Goal: Task Accomplishment & Management: Manage account settings

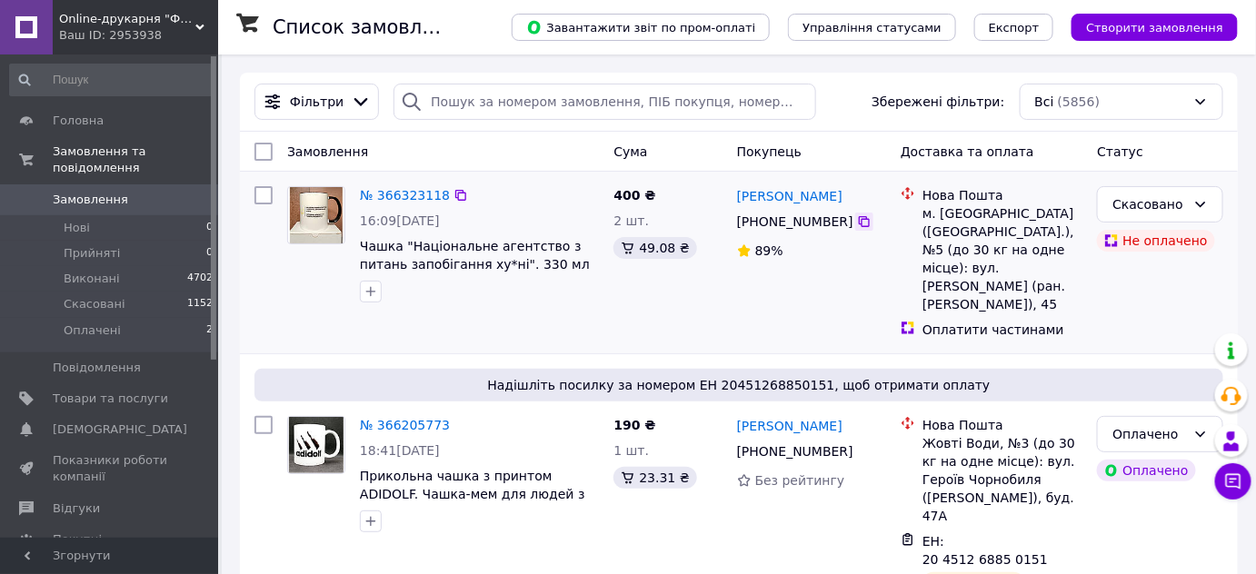
click at [857, 224] on icon at bounding box center [864, 221] width 15 height 15
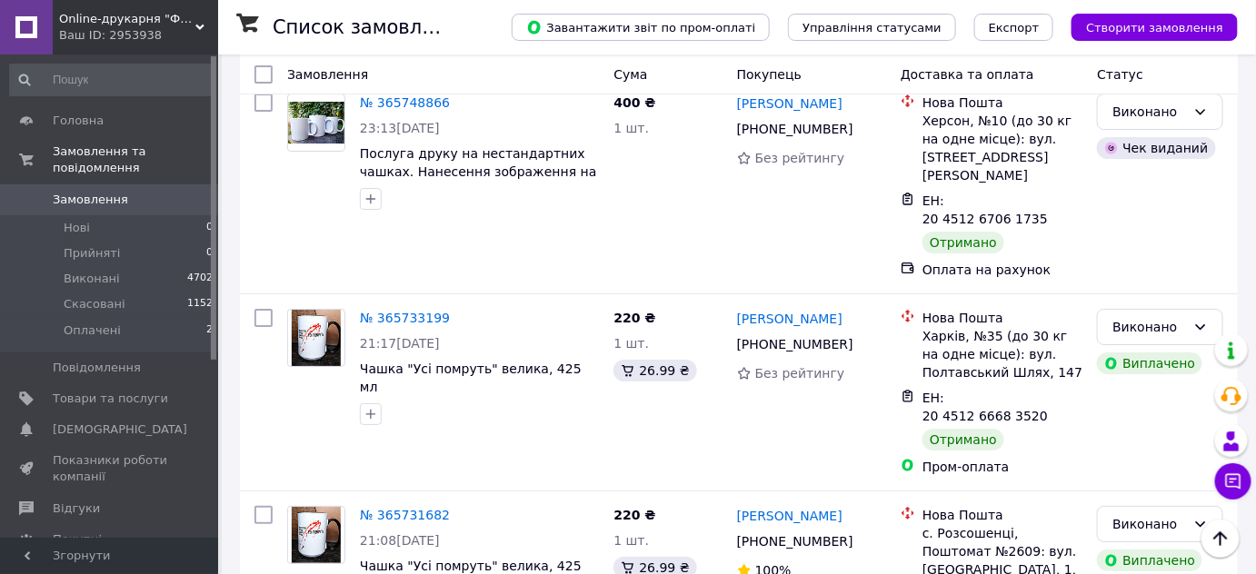
scroll to position [282, 0]
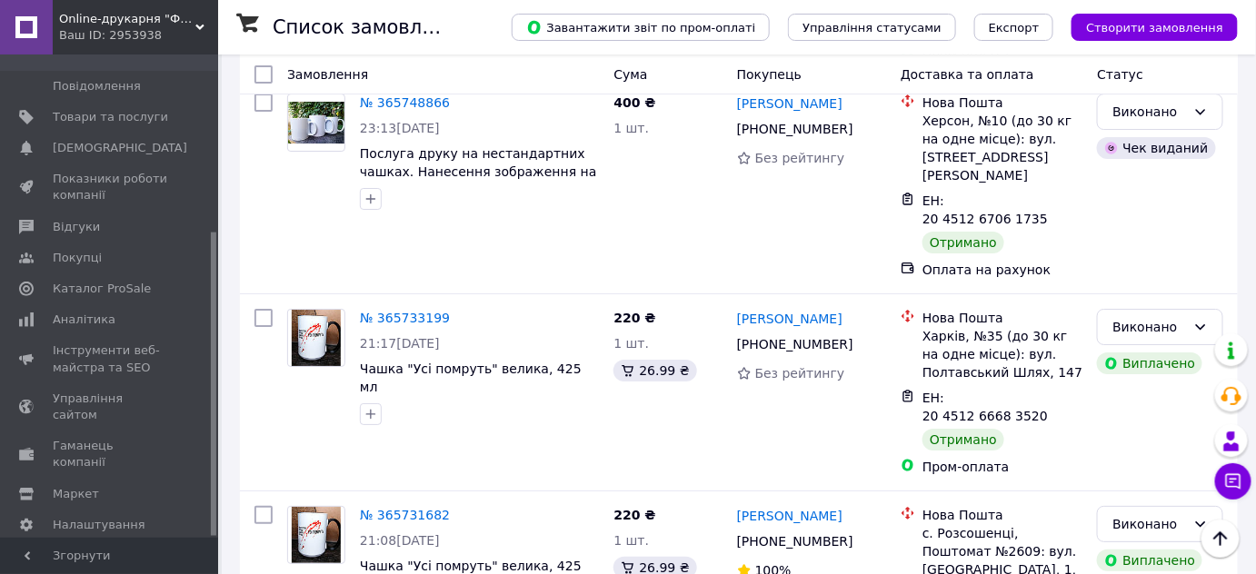
click at [214, 393] on div at bounding box center [213, 296] width 5 height 480
click at [62, 281] on span "Каталог ProSale" at bounding box center [102, 289] width 98 height 16
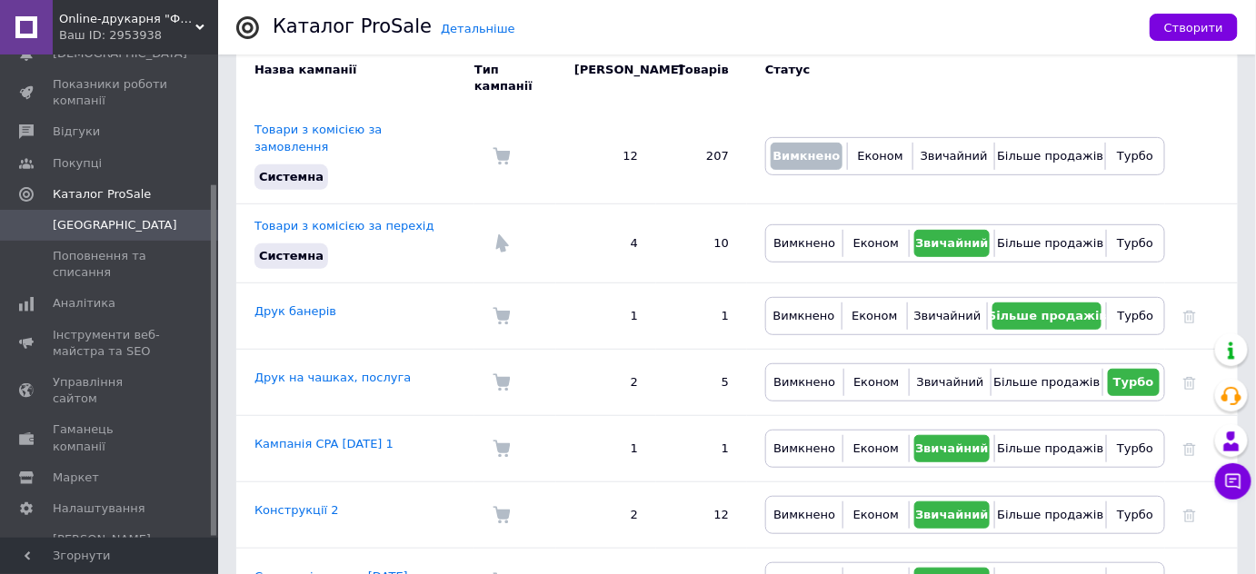
scroll to position [329, 0]
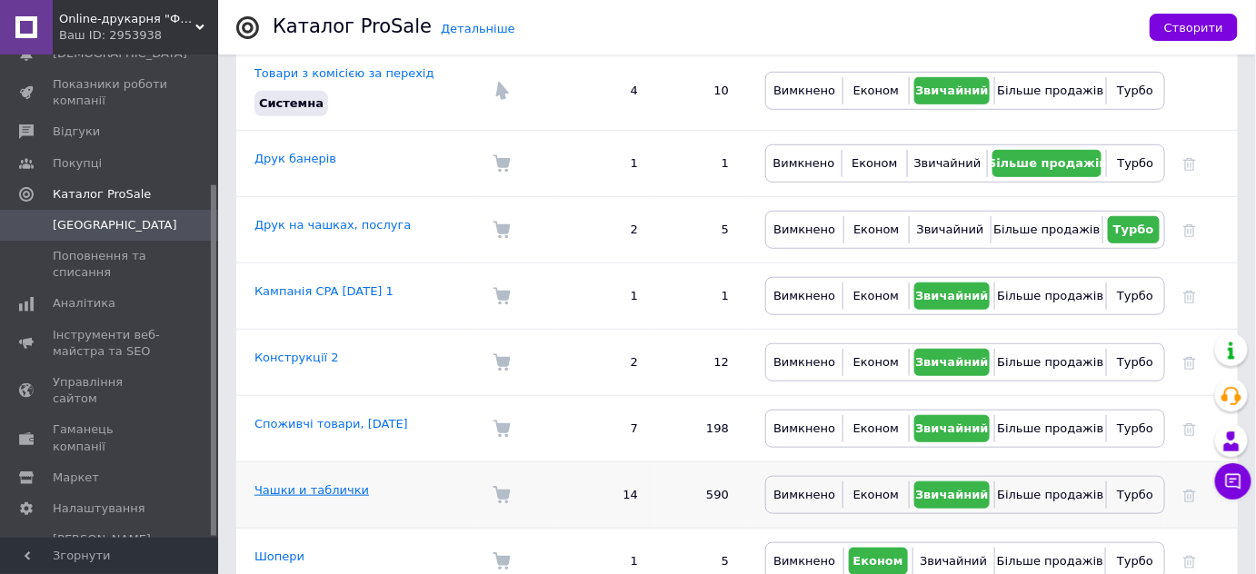
click at [337, 483] on link "Чашки и таблички" at bounding box center [311, 490] width 114 height 14
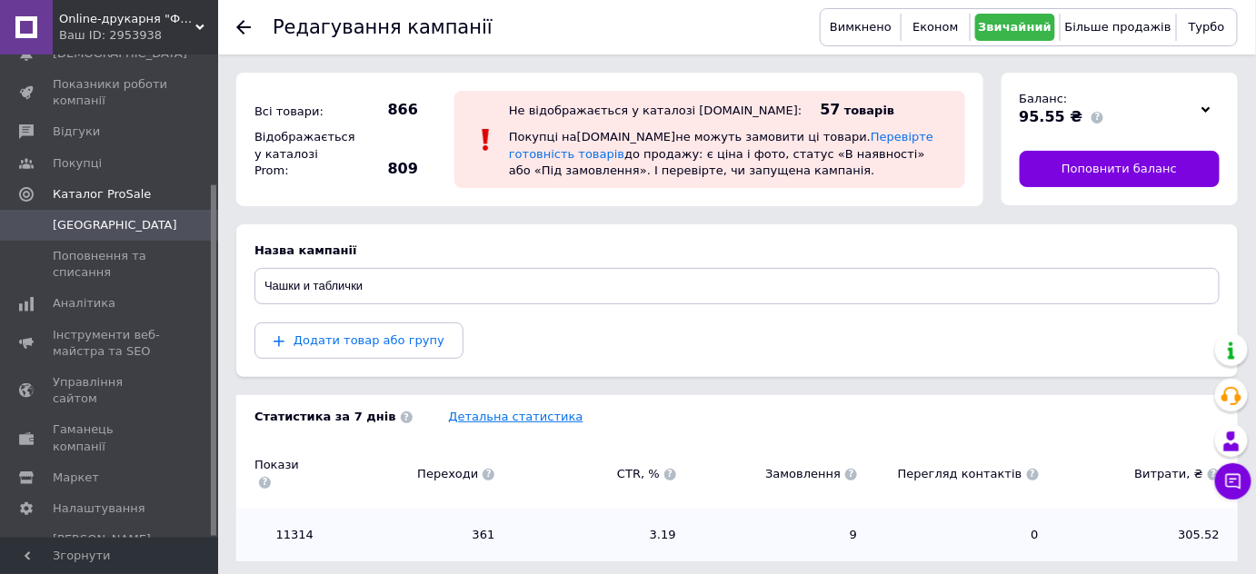
click at [470, 411] on link "Детальна статистика" at bounding box center [516, 417] width 134 height 14
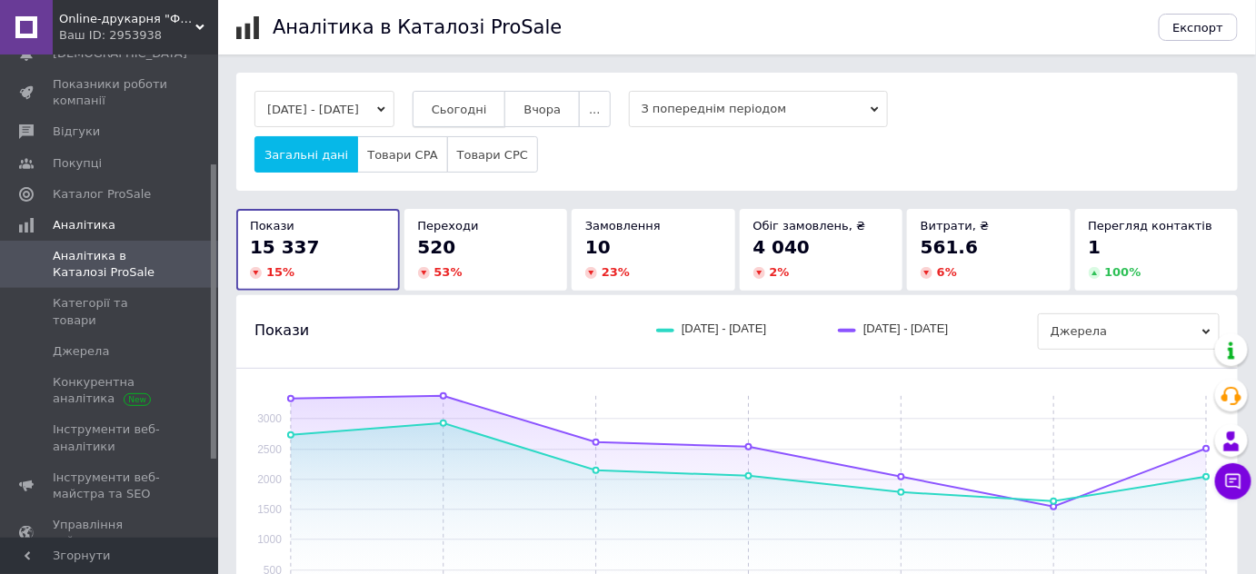
click at [480, 109] on span "Сьогодні" at bounding box center [459, 110] width 55 height 14
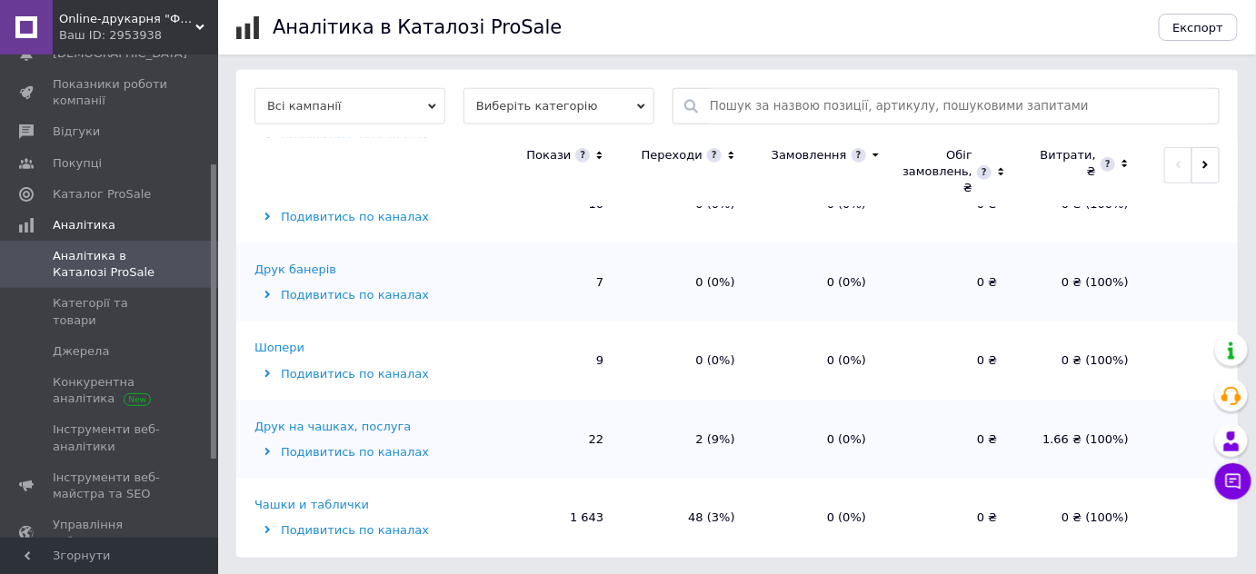
scroll to position [294, 0]
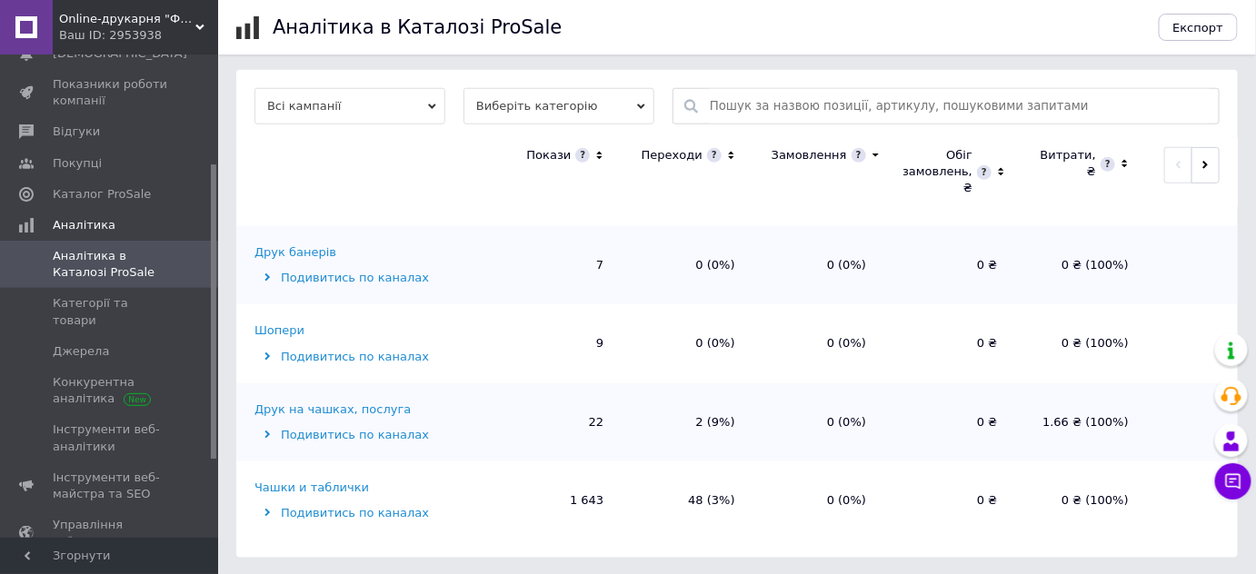
click at [331, 486] on div "Чашки и таблички" at bounding box center [311, 488] width 114 height 16
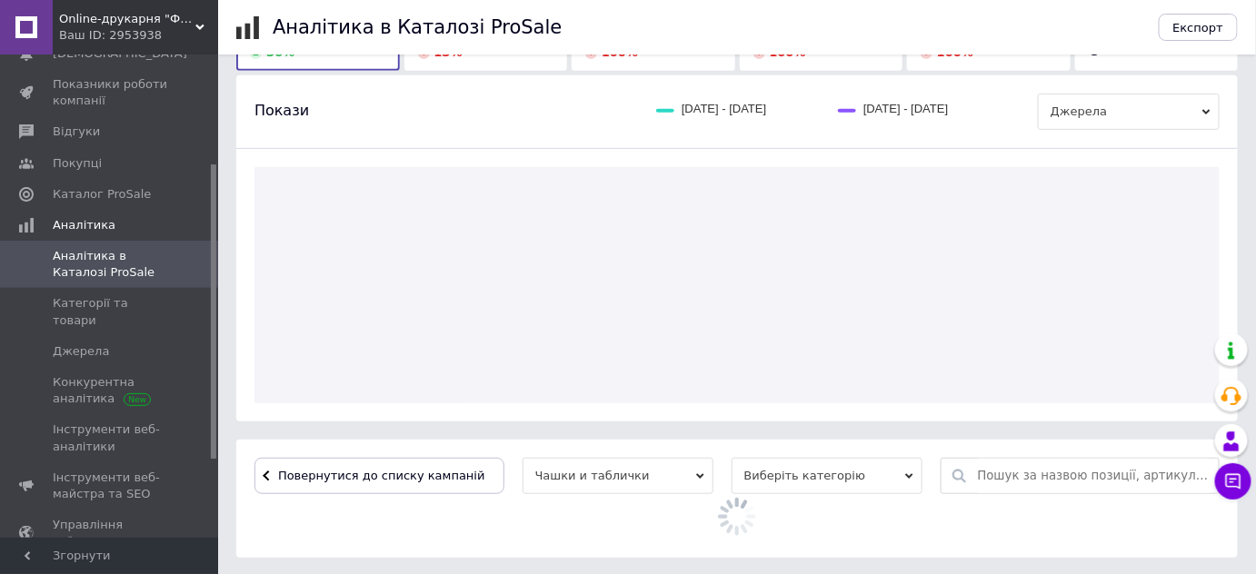
scroll to position [590, 0]
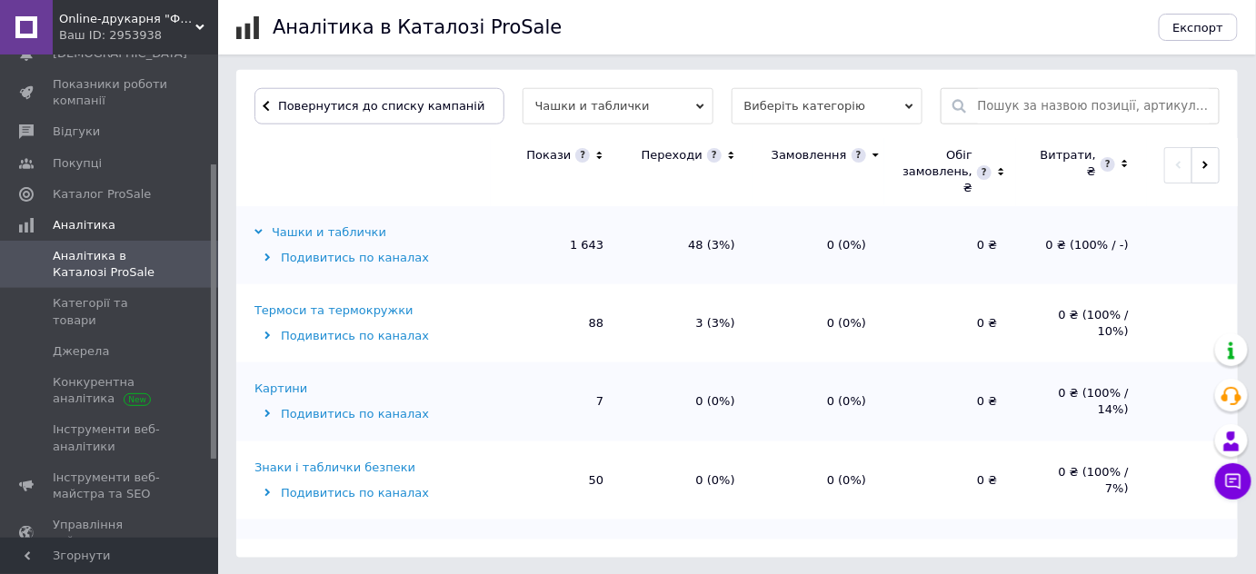
click at [353, 306] on div "Термоси та термокружки" at bounding box center [333, 311] width 159 height 16
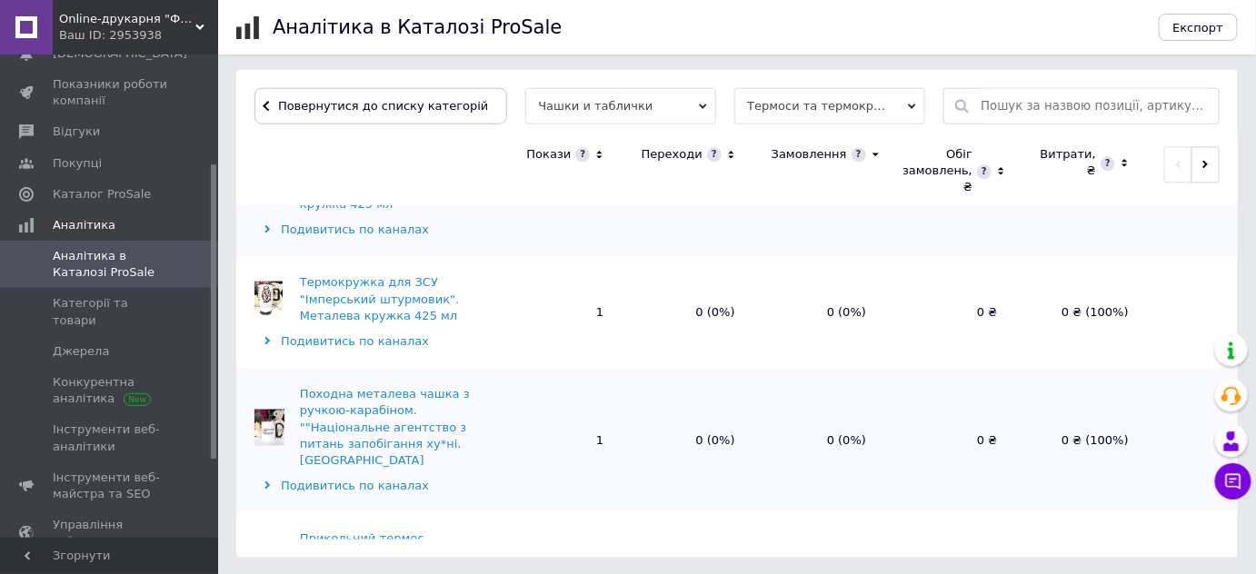
scroll to position [0, 0]
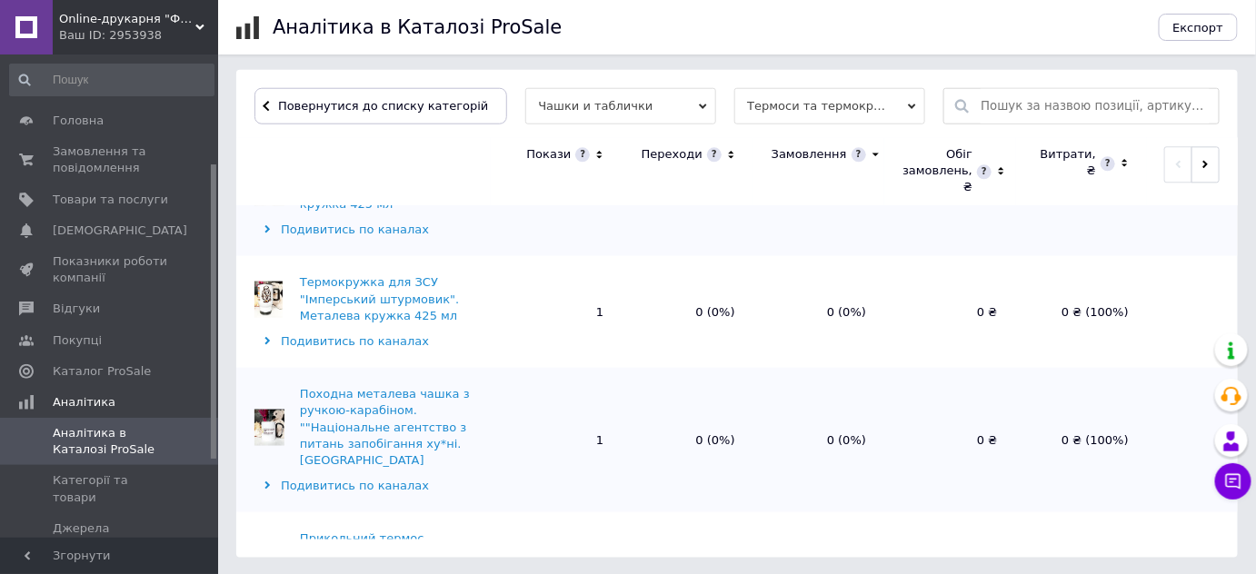
click at [215, 61] on div at bounding box center [213, 296] width 5 height 480
click at [85, 156] on span "Замовлення та повідомлення" at bounding box center [110, 160] width 115 height 33
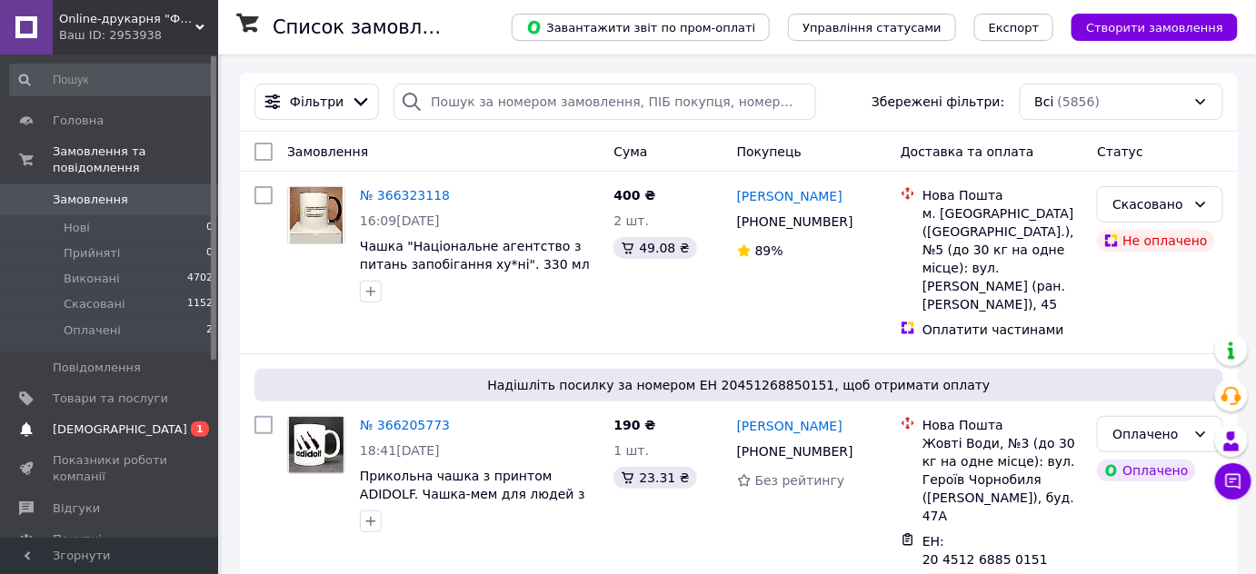
click at [73, 422] on span "[DEMOGRAPHIC_DATA]" at bounding box center [120, 430] width 134 height 16
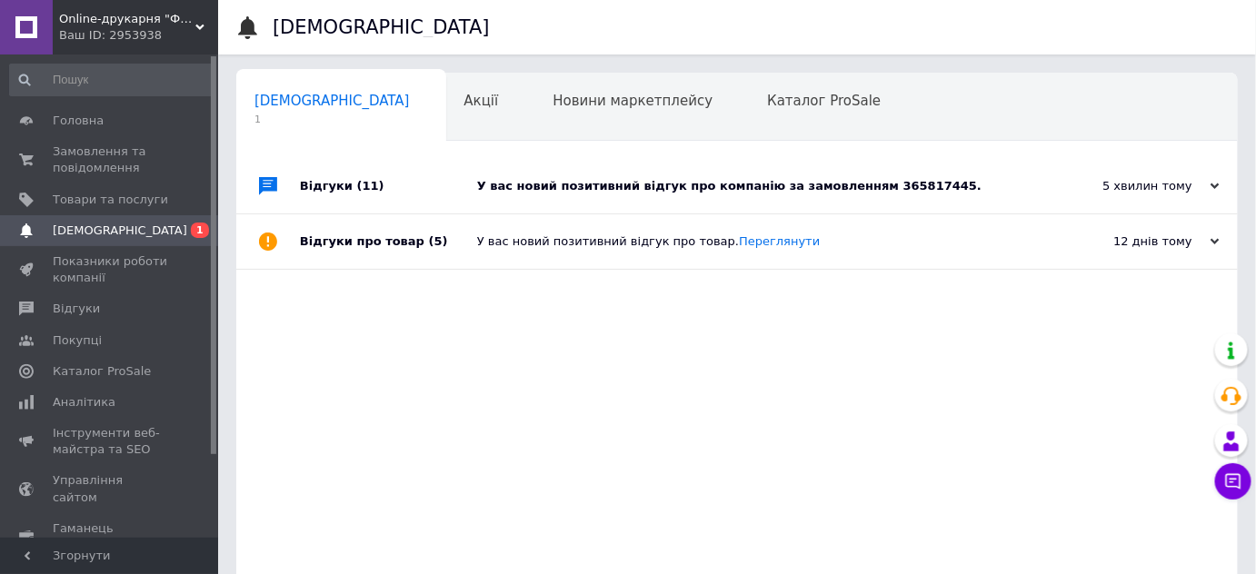
click at [595, 193] on div "У вас новий позитивний відгук про компанію за замовленням 365817445." at bounding box center [757, 186] width 561 height 16
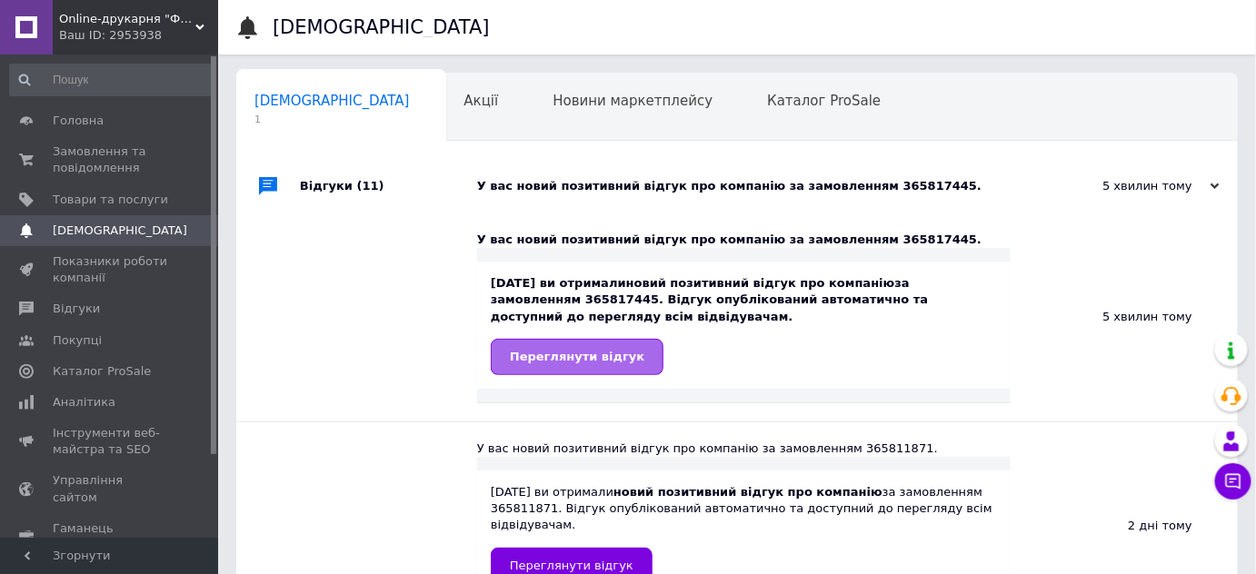
click at [600, 363] on span "Переглянути відгук" at bounding box center [577, 357] width 134 height 14
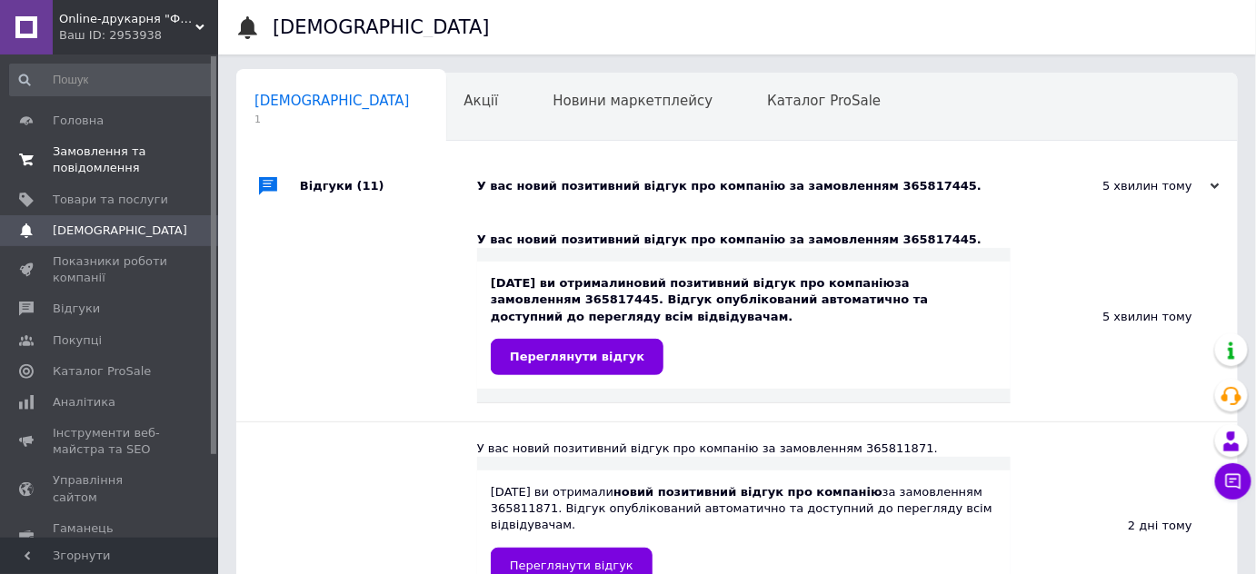
click at [100, 159] on span "Замовлення та повідомлення" at bounding box center [110, 160] width 115 height 33
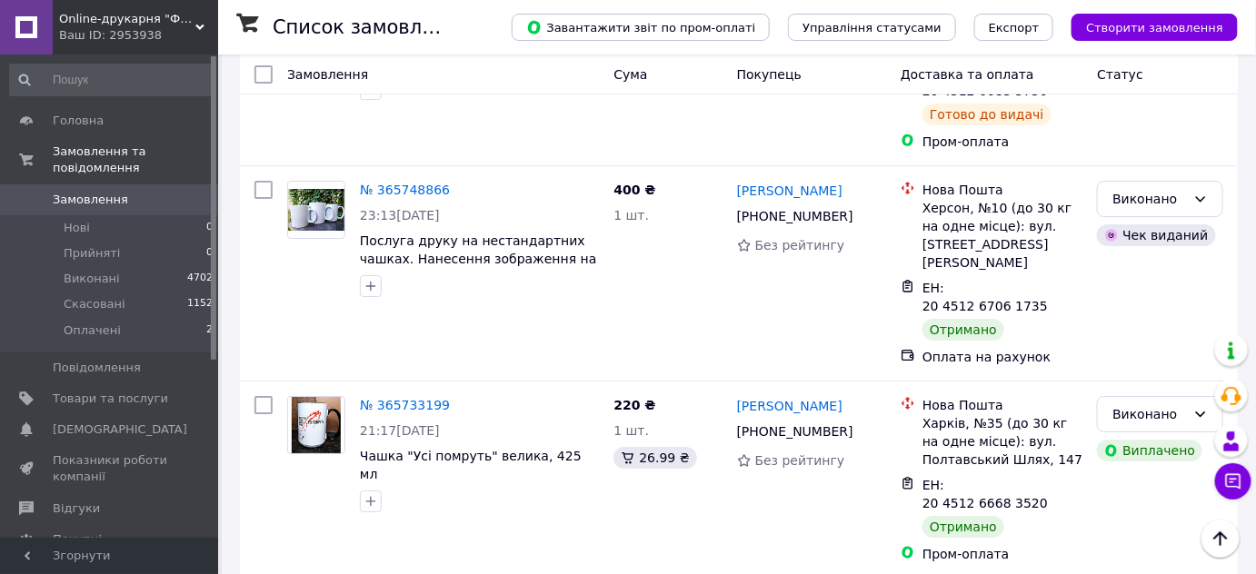
scroll to position [2079, 0]
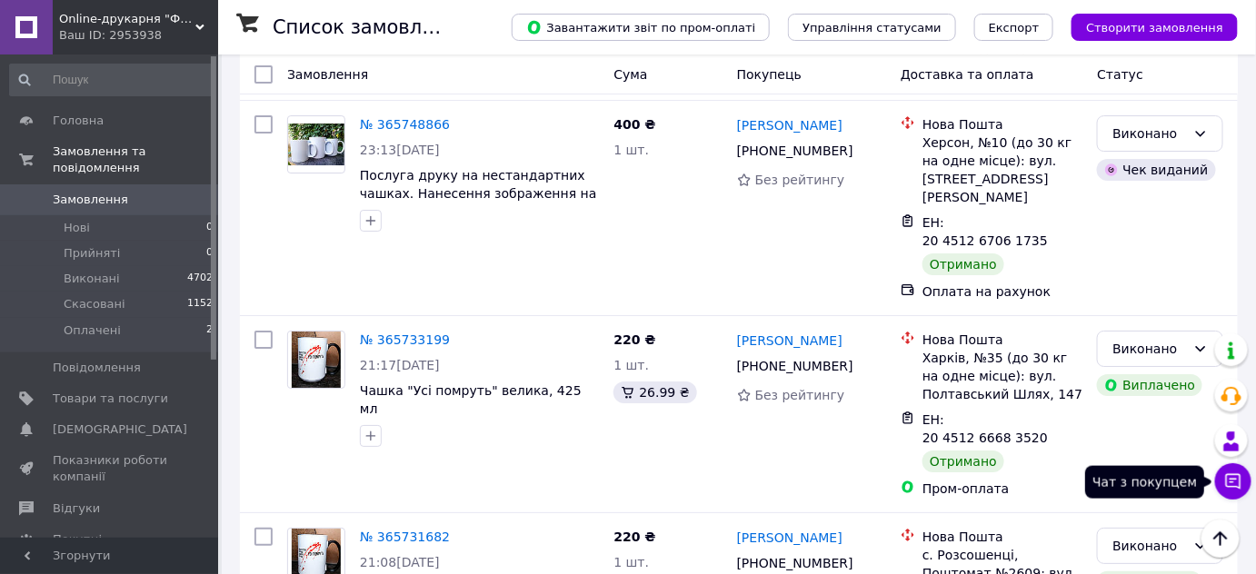
click at [1238, 470] on button "Чат з покупцем" at bounding box center [1233, 481] width 36 height 36
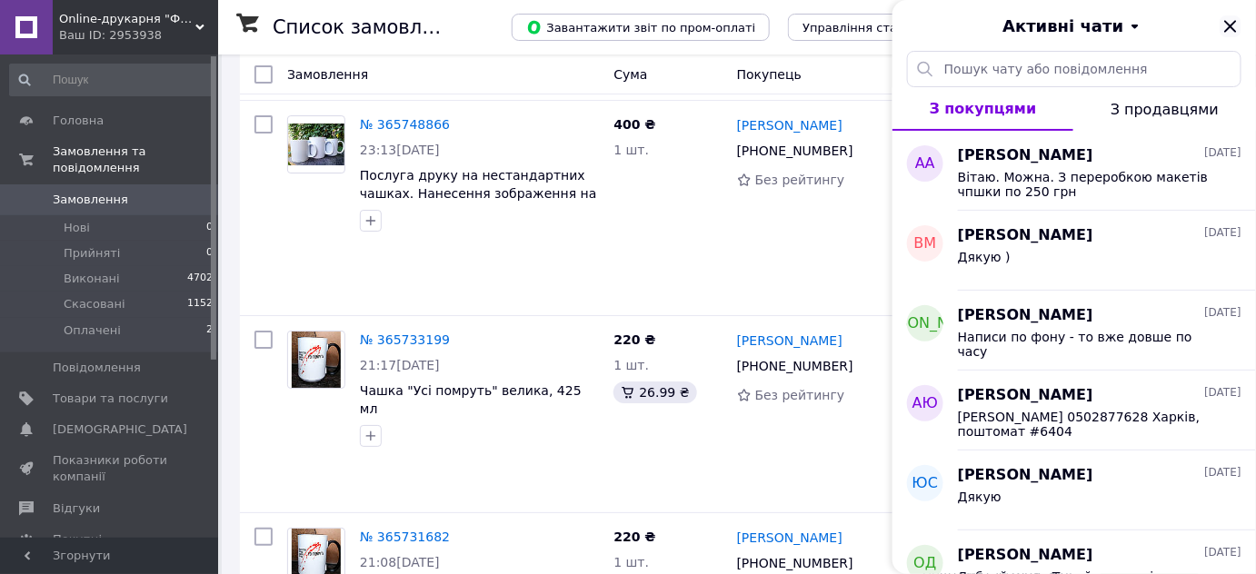
click at [1229, 33] on icon "Закрити" at bounding box center [1230, 26] width 22 height 22
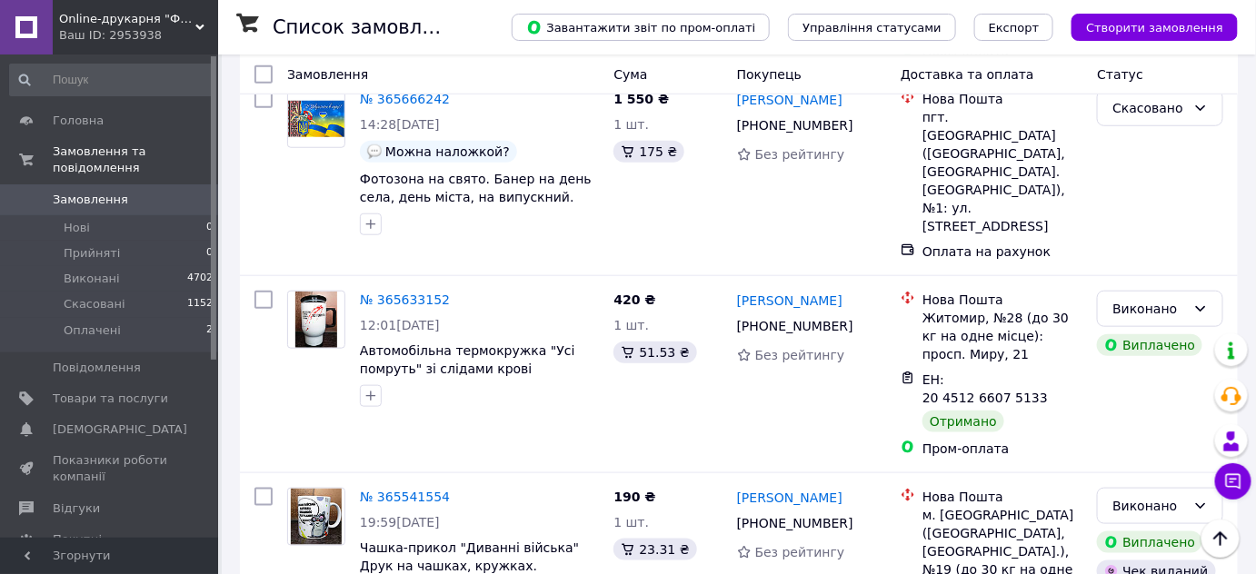
scroll to position [2773, 0]
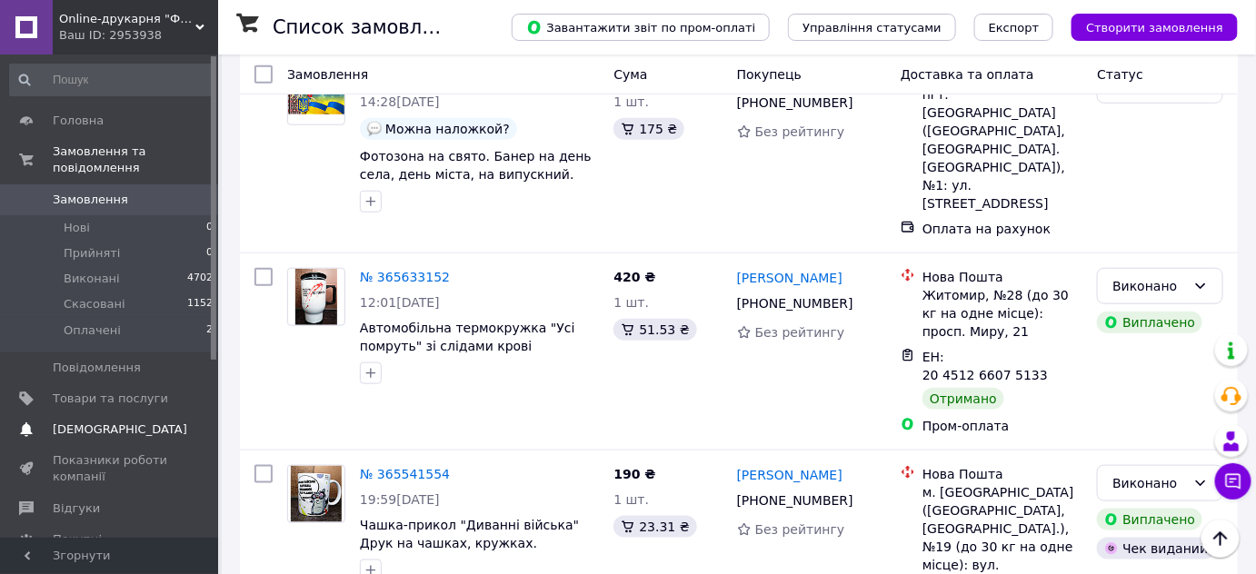
click at [209, 414] on link "Сповіщення 0 0" at bounding box center [112, 429] width 224 height 31
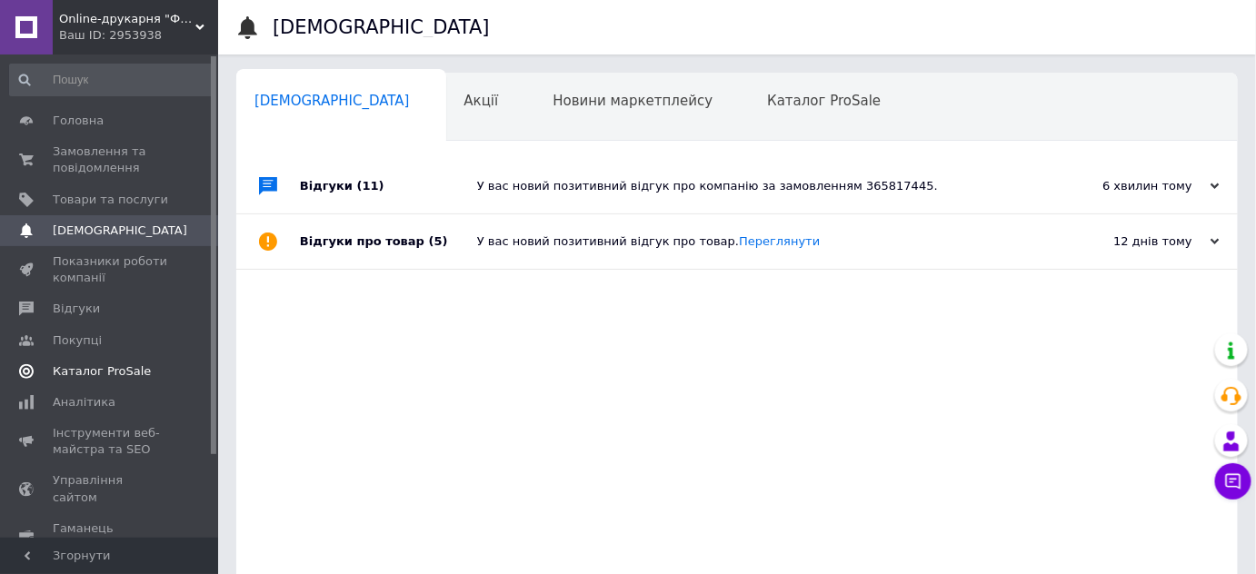
click at [118, 364] on span "Каталог ProSale" at bounding box center [102, 371] width 98 height 16
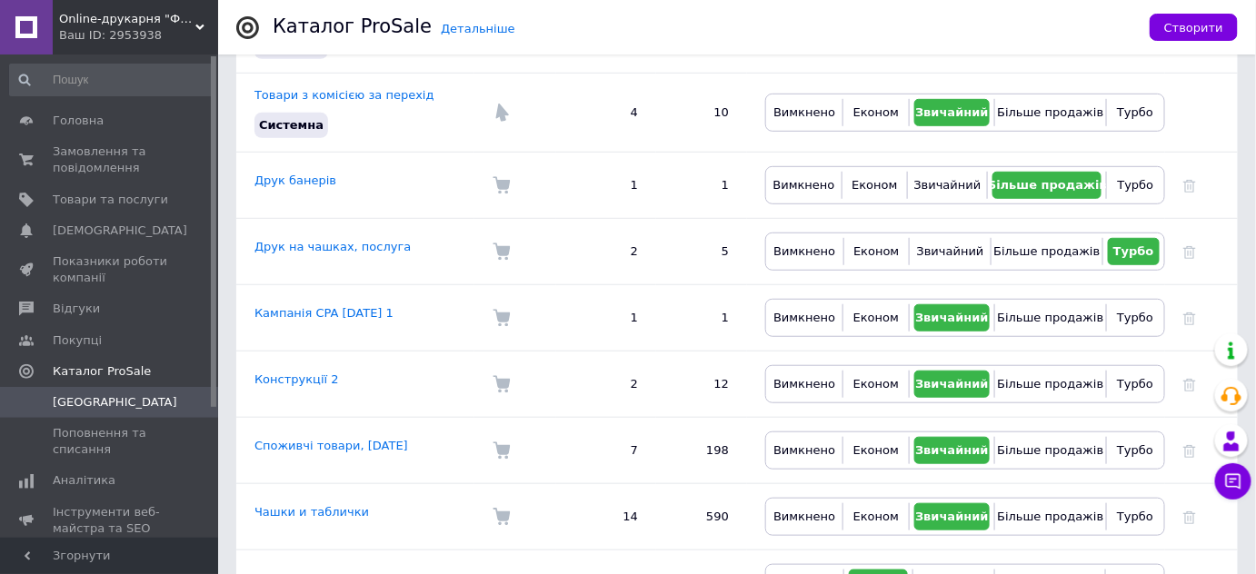
scroll to position [329, 0]
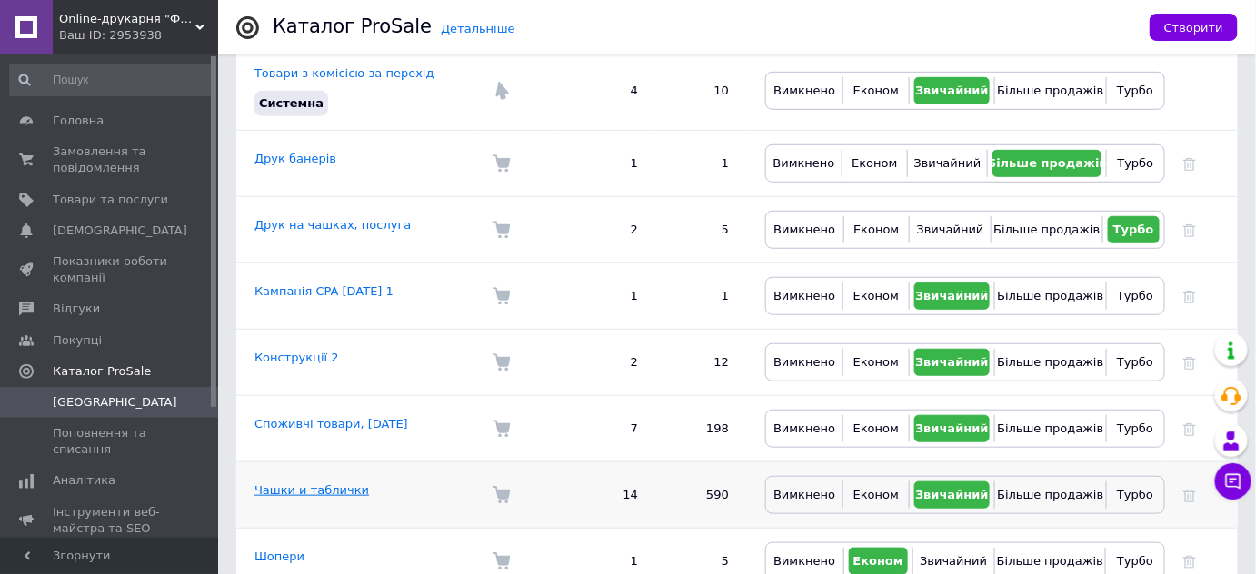
click at [319, 483] on link "Чашки и таблички" at bounding box center [311, 490] width 114 height 14
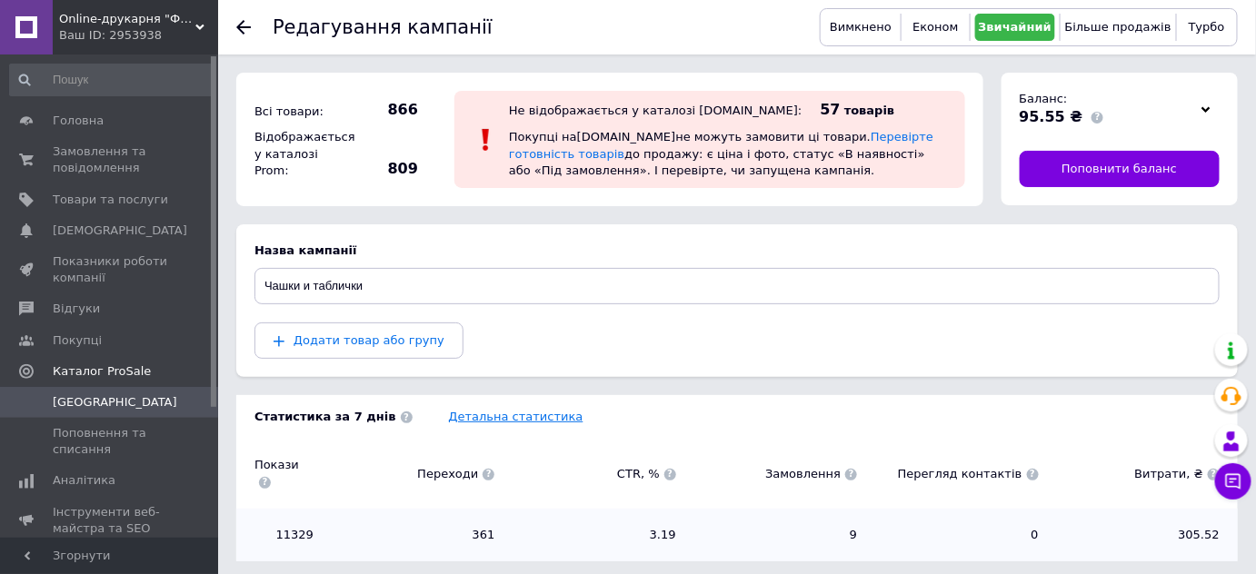
click at [494, 416] on link "Детальна статистика" at bounding box center [516, 417] width 134 height 14
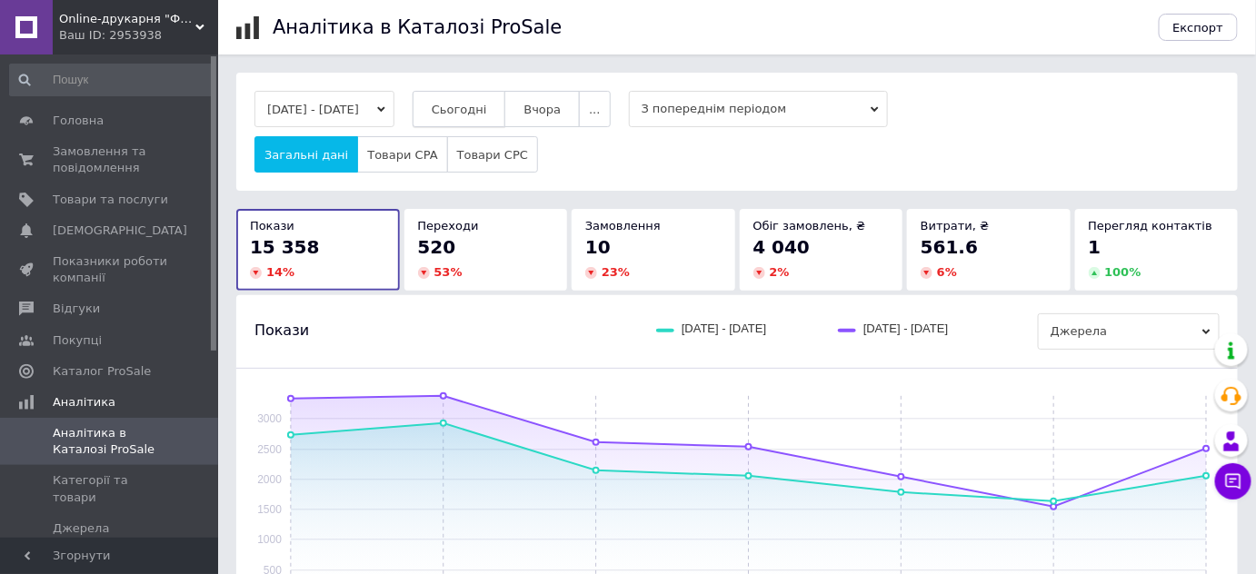
click at [480, 109] on span "Сьогодні" at bounding box center [459, 110] width 55 height 14
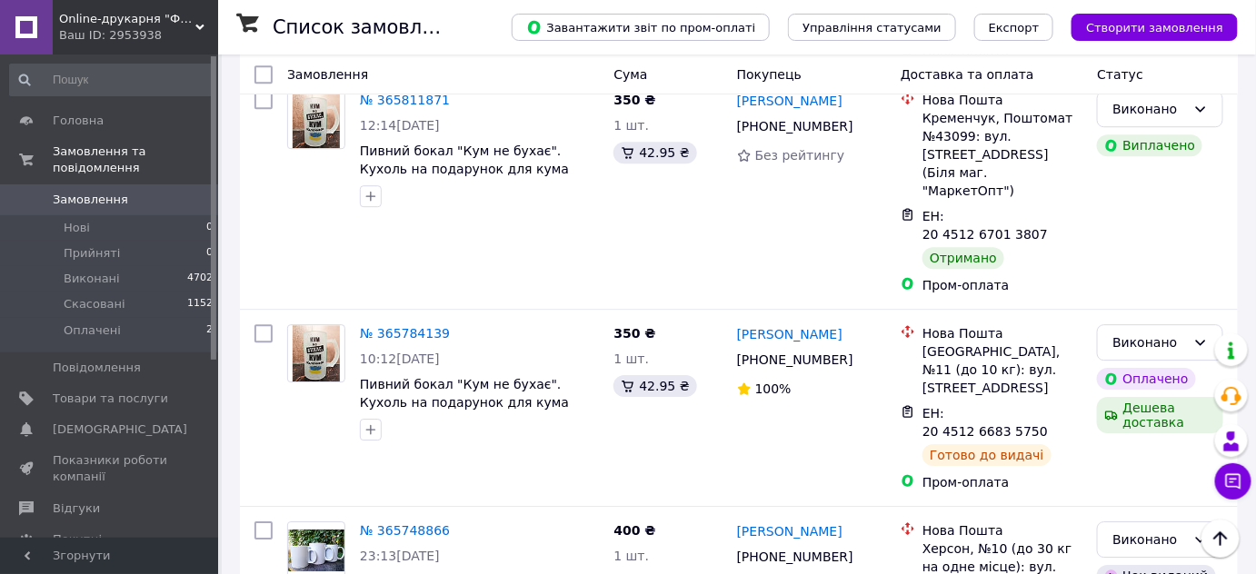
scroll to position [1749, 0]
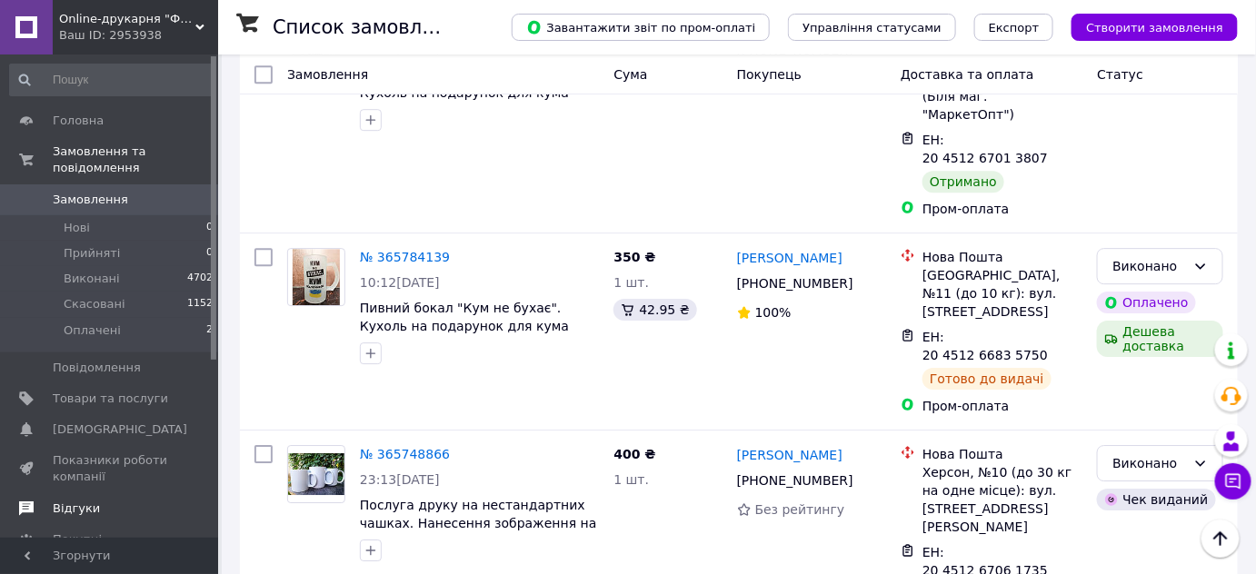
click at [85, 501] on span "Відгуки" at bounding box center [76, 509] width 47 height 16
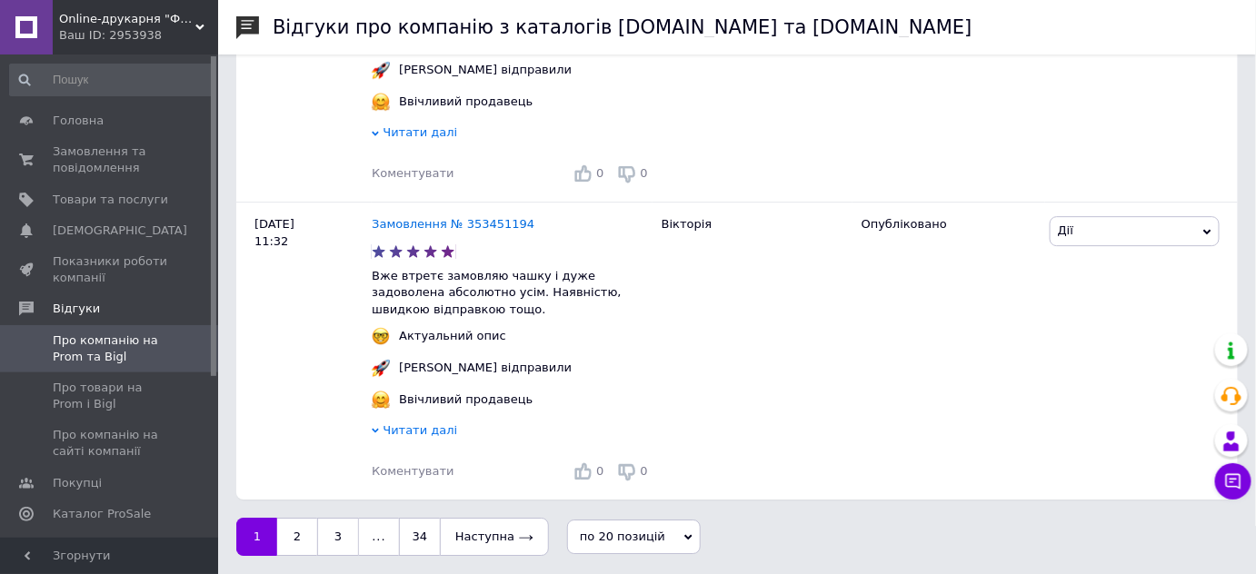
scroll to position [4158, 0]
click at [125, 442] on span "Про компанію на сайті компанії" at bounding box center [110, 443] width 115 height 33
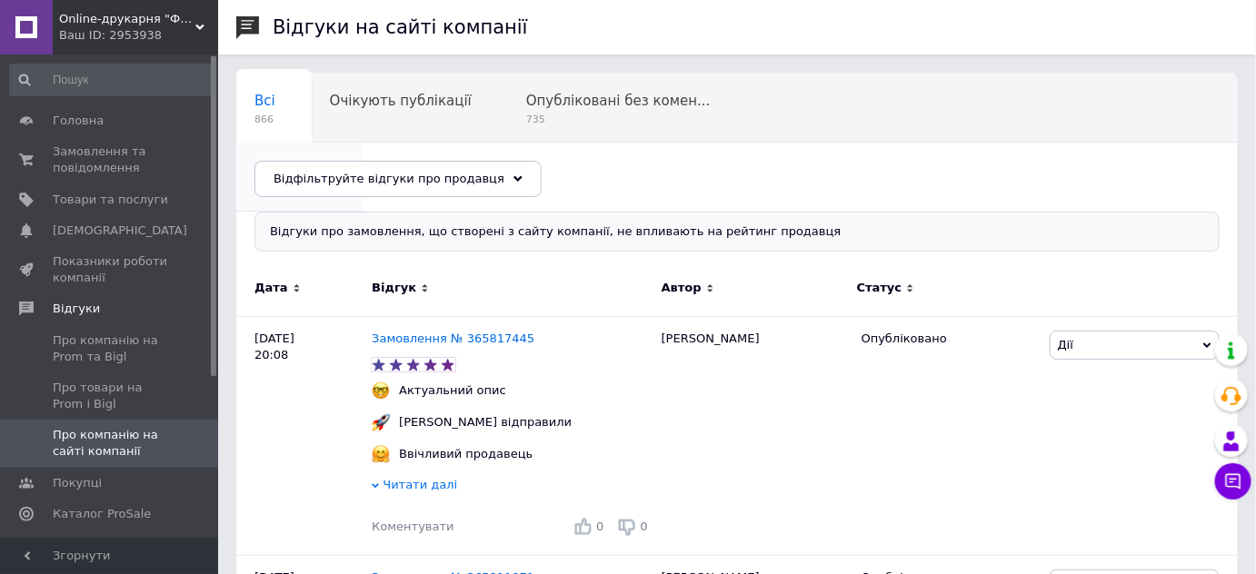
click at [363, 143] on div "Негативні 0" at bounding box center [299, 177] width 126 height 69
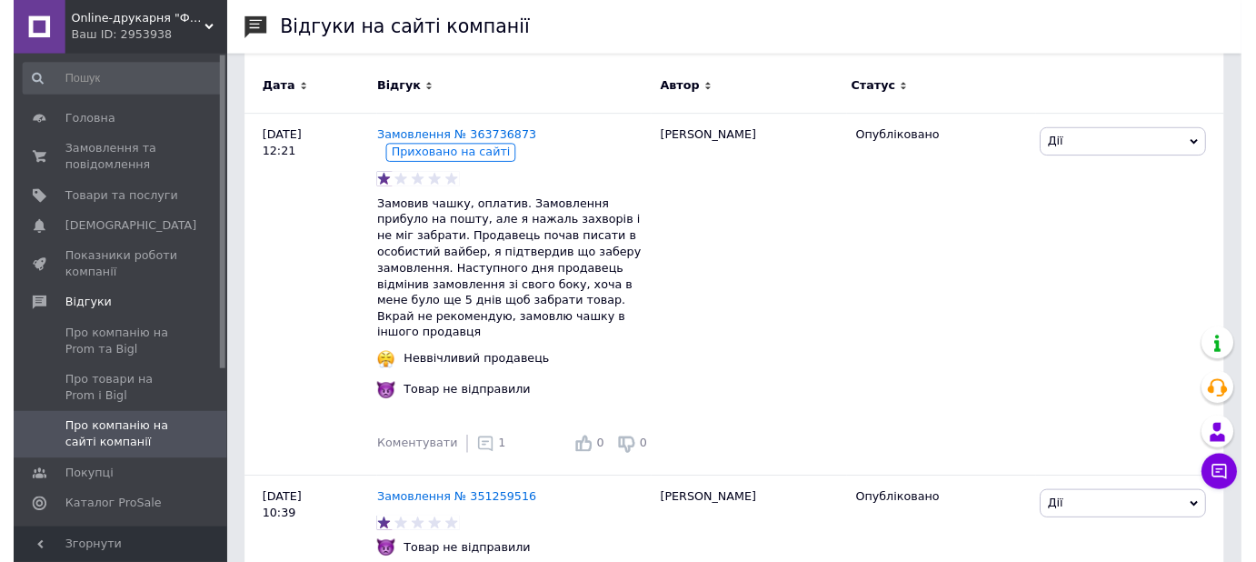
scroll to position [297, 0]
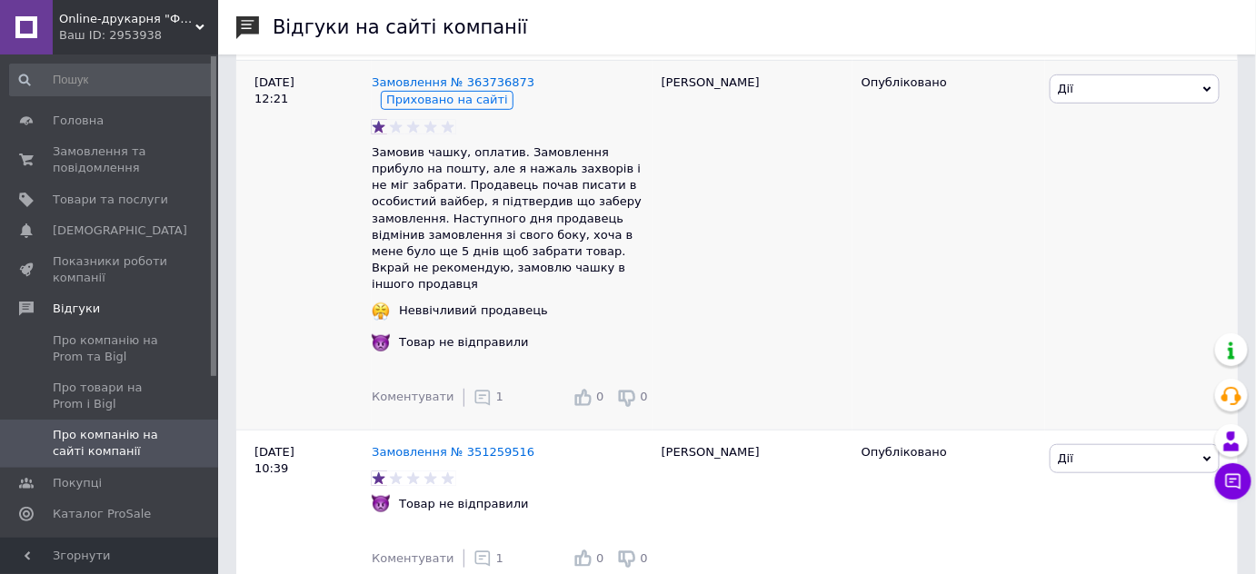
click at [474, 390] on use at bounding box center [481, 397] width 15 height 15
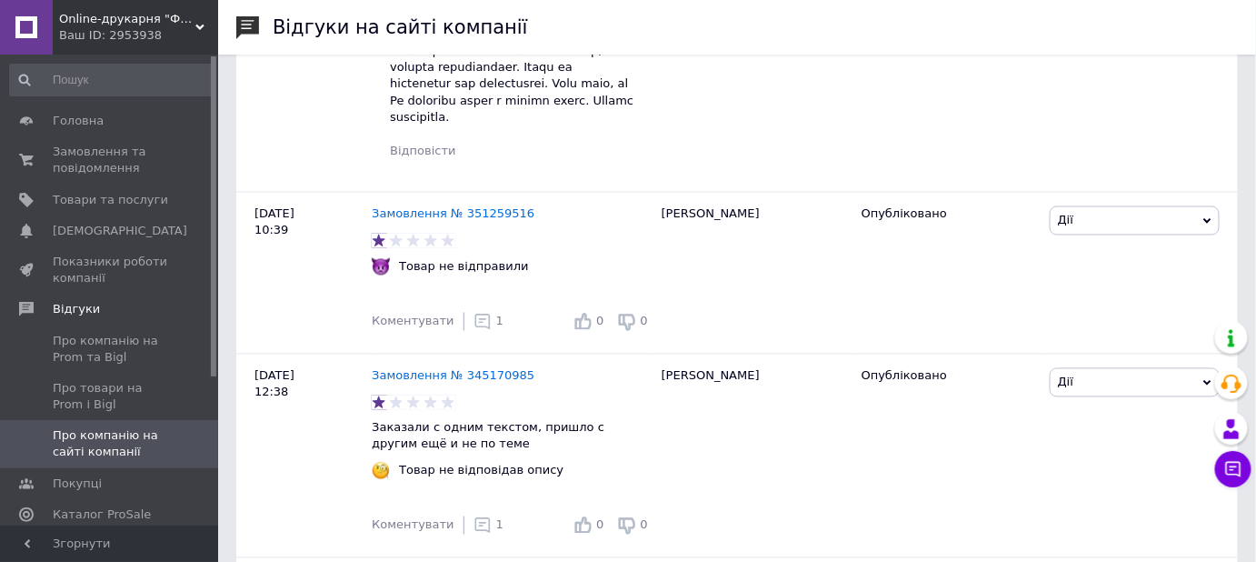
scroll to position [1090, 0]
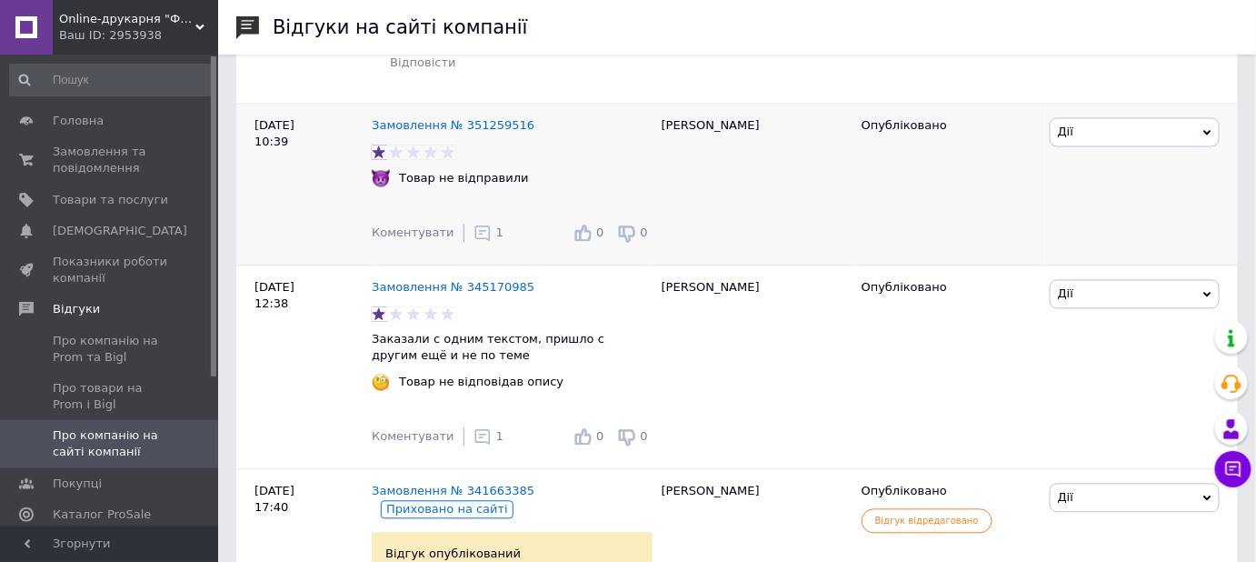
click at [473, 224] on icon at bounding box center [482, 233] width 18 height 18
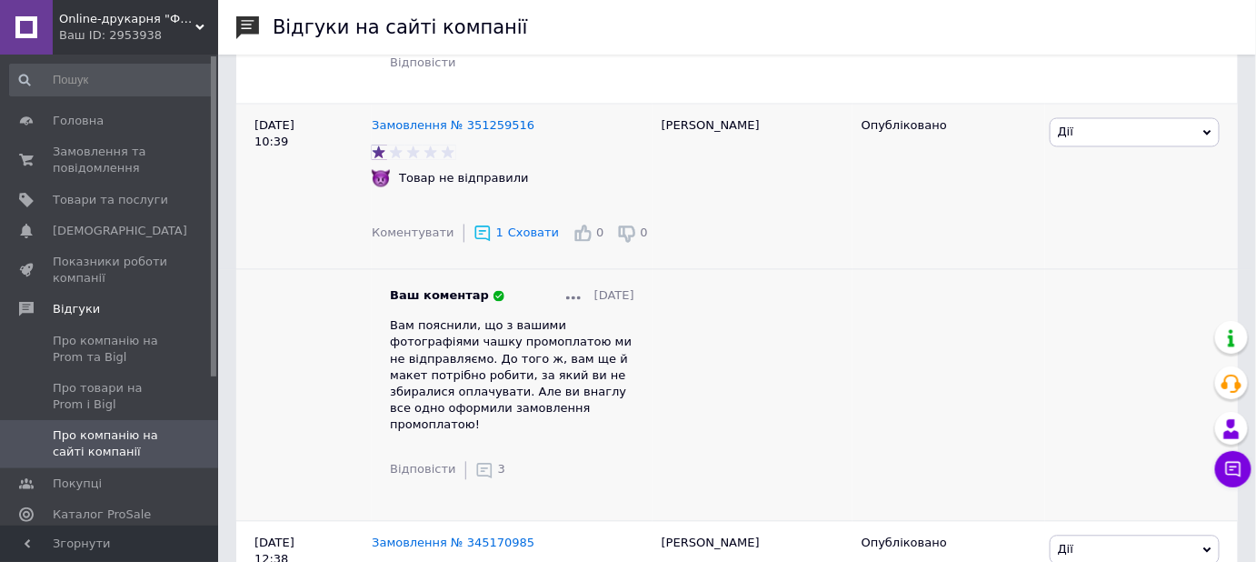
click at [475, 462] on icon at bounding box center [484, 471] width 18 height 18
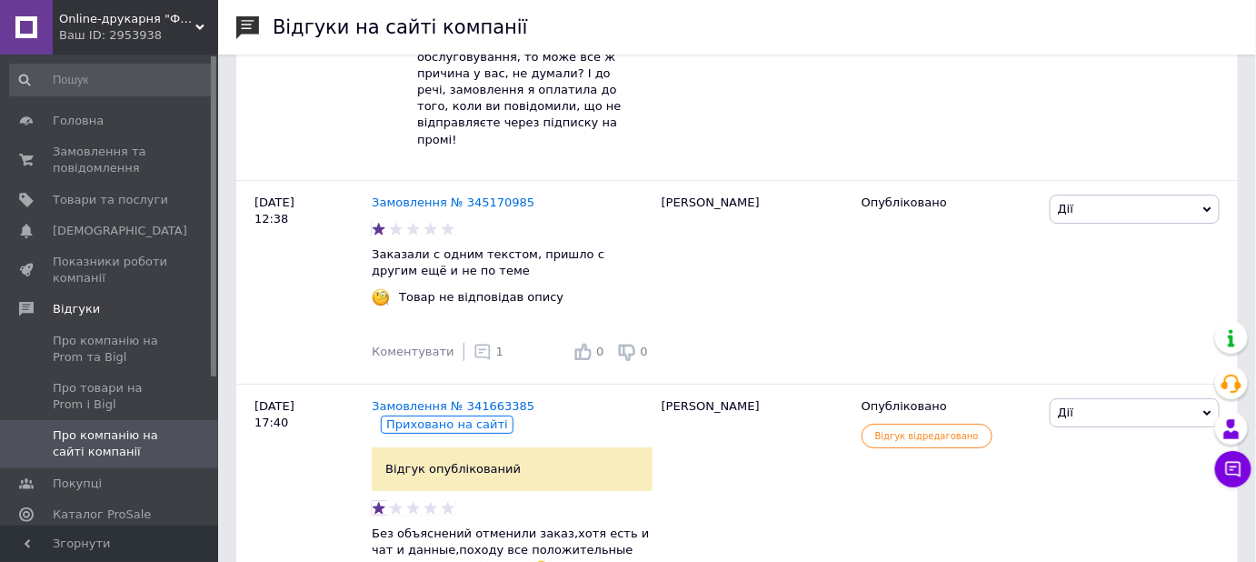
scroll to position [2124, 0]
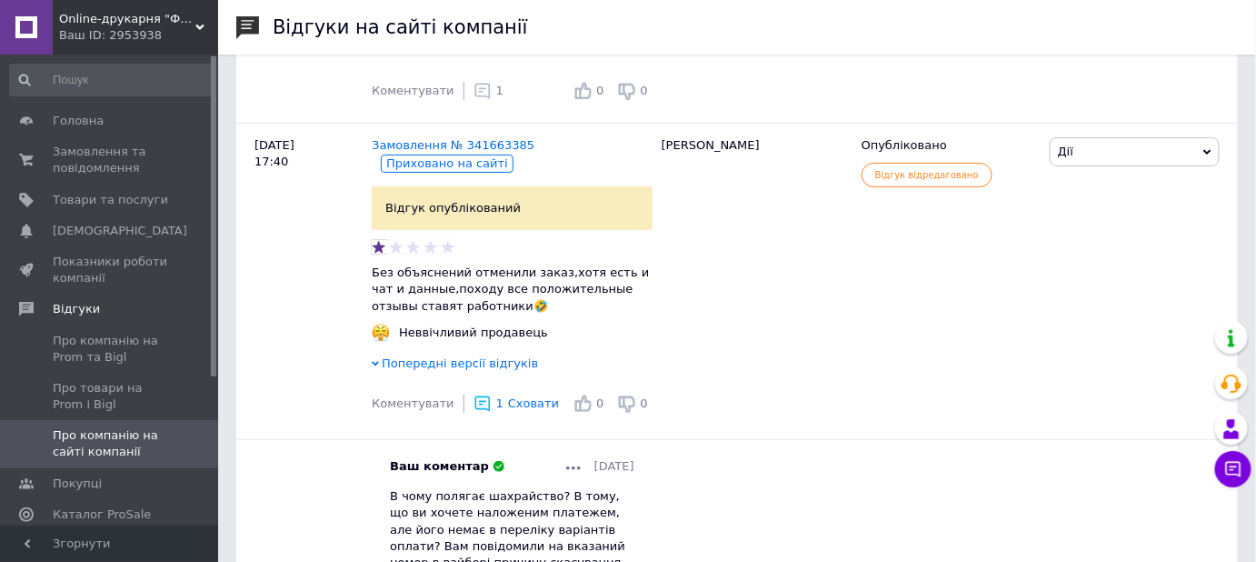
scroll to position [2454, 0]
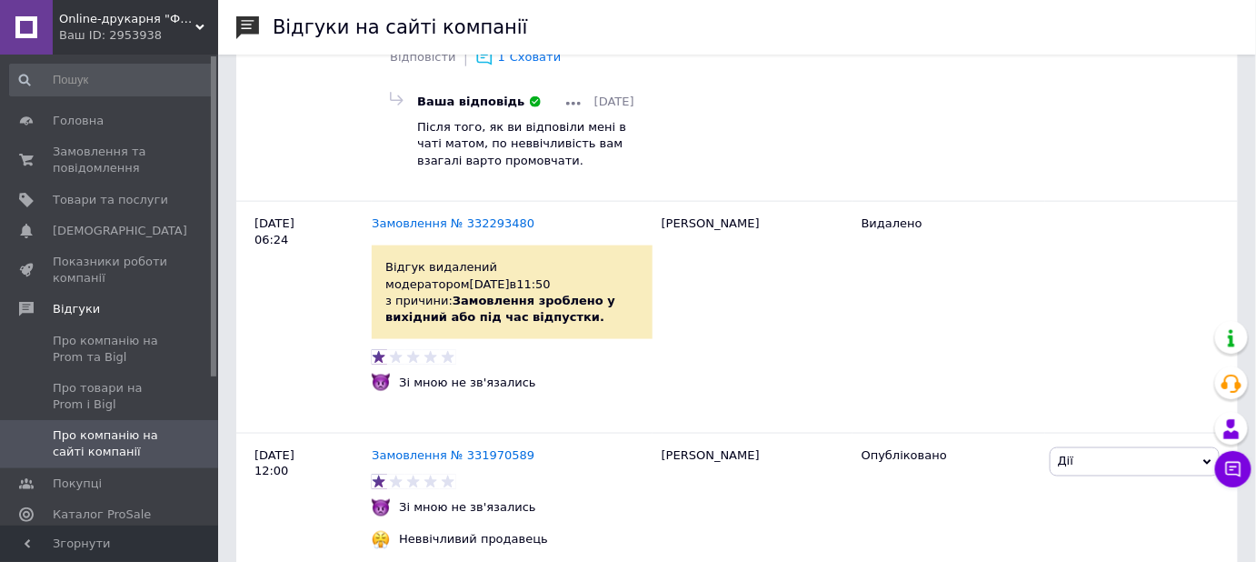
scroll to position [3004, 0]
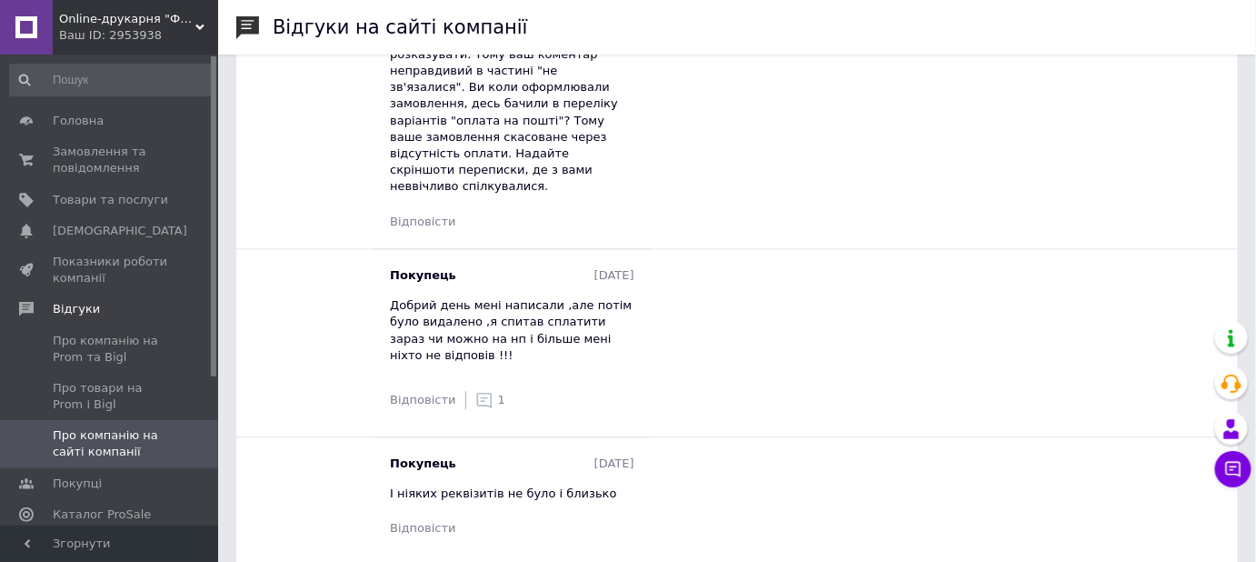
scroll to position [3709, 0]
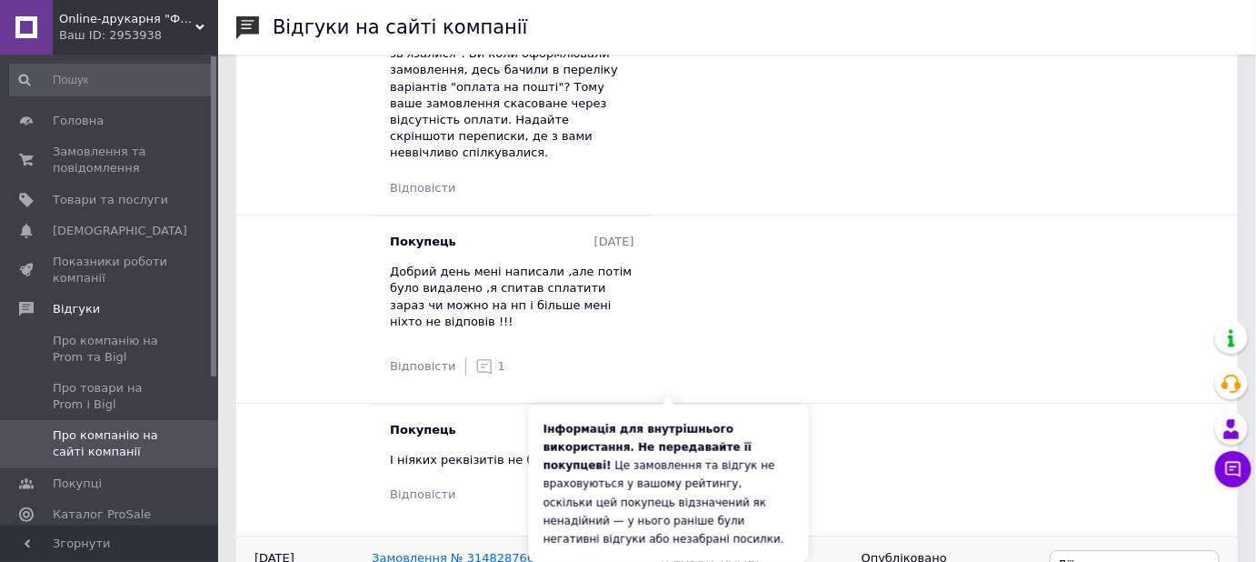
click at [671, 568] on icon at bounding box center [668, 573] width 11 height 11
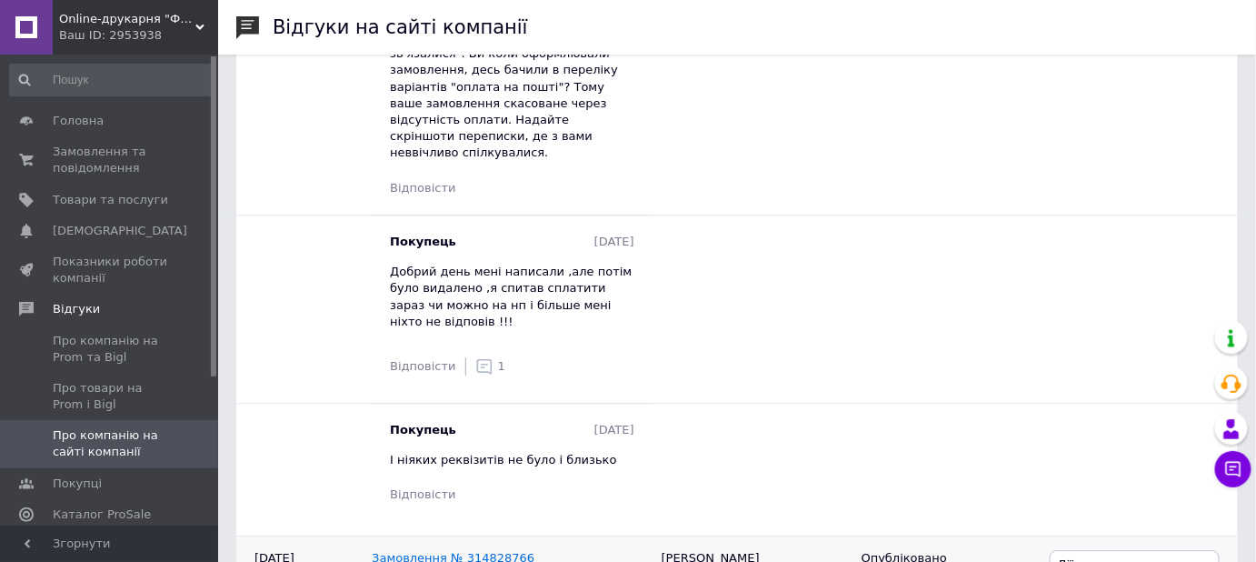
click at [468, 551] on link "Замовлення № 314828766" at bounding box center [453, 558] width 163 height 14
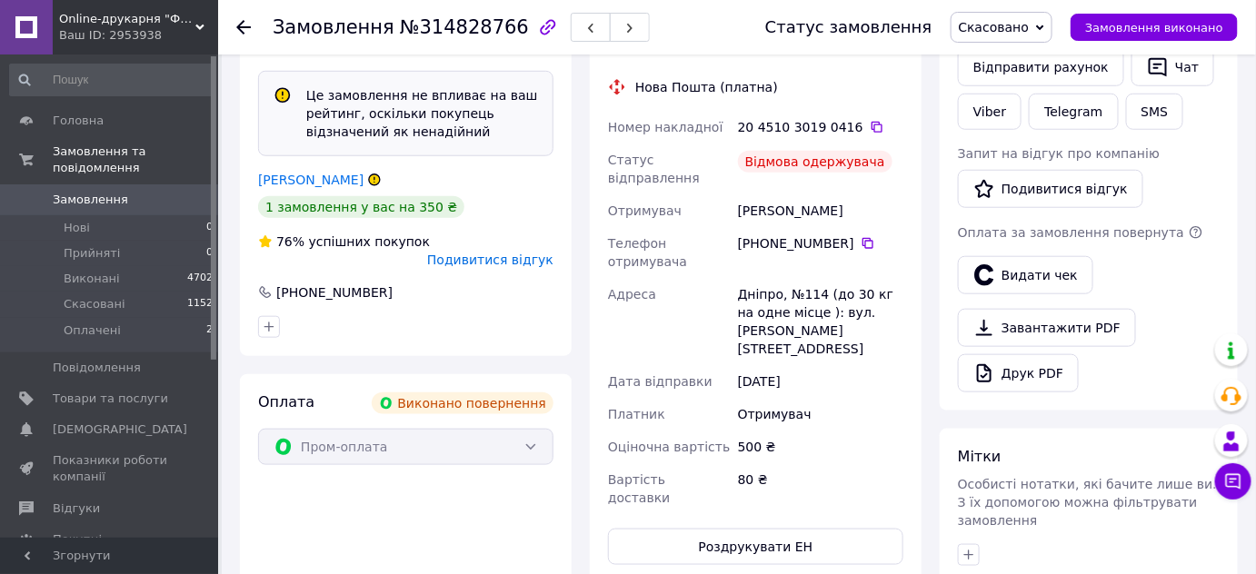
scroll to position [582, 0]
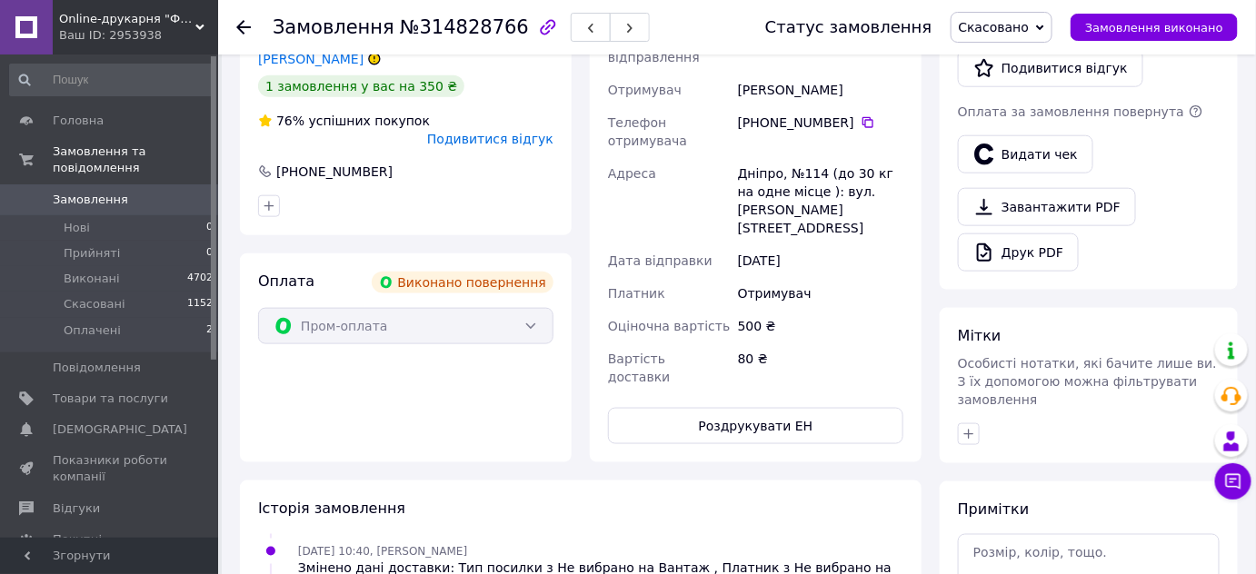
click at [503, 132] on span "Подивитися відгук" at bounding box center [490, 139] width 126 height 15
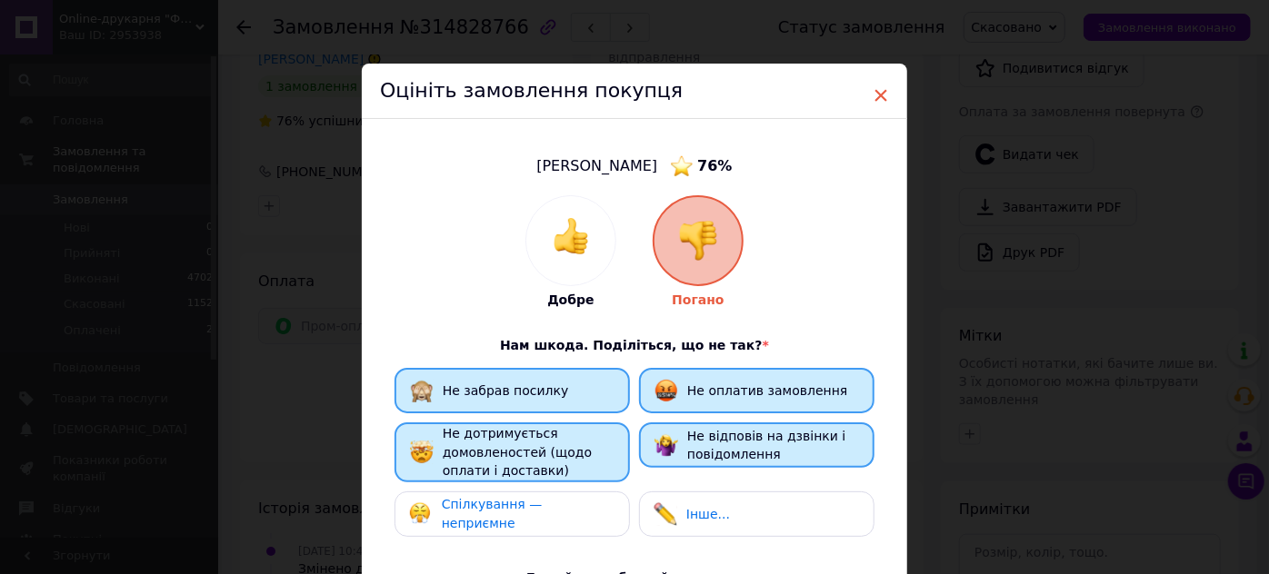
click at [881, 94] on span "×" at bounding box center [880, 95] width 16 height 31
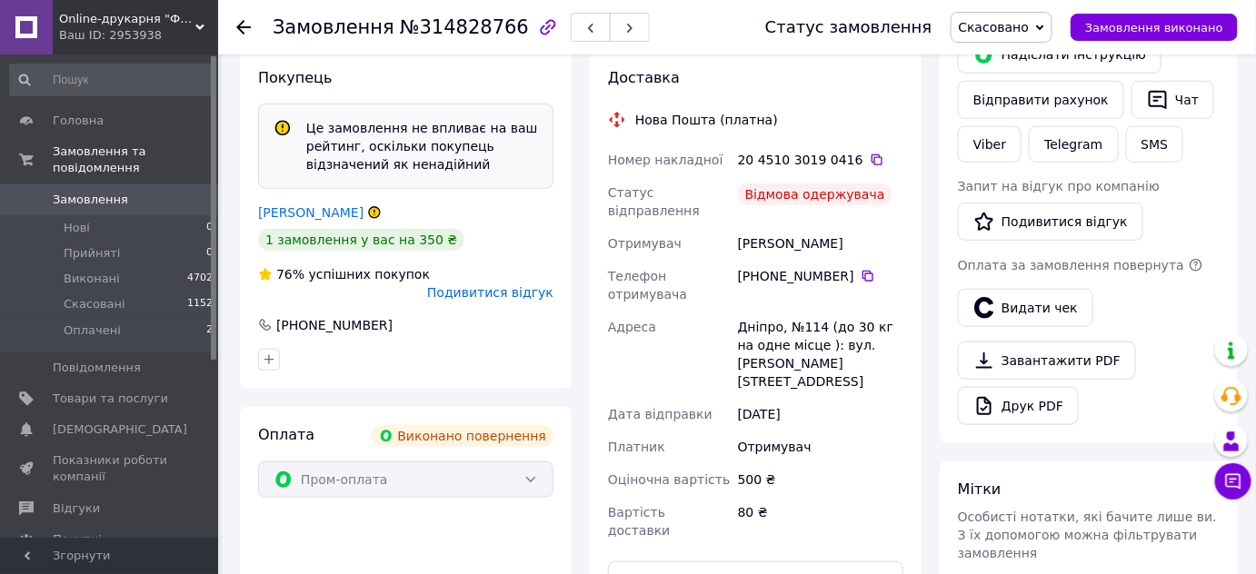
scroll to position [407, 0]
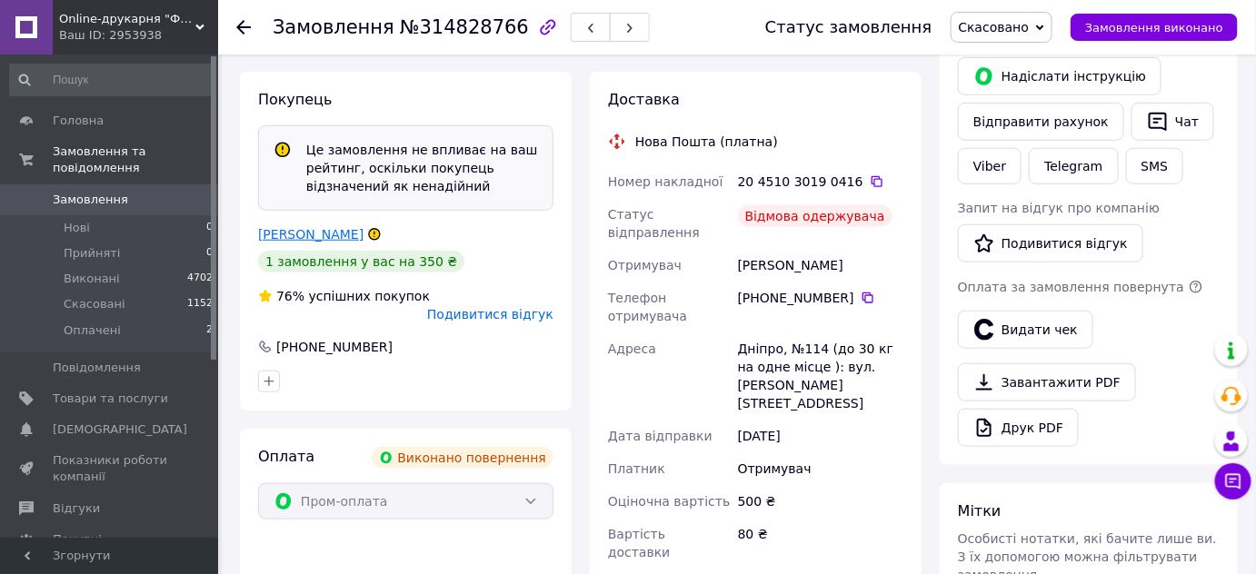
click at [343, 227] on link "Онушко Константин" at bounding box center [310, 234] width 105 height 15
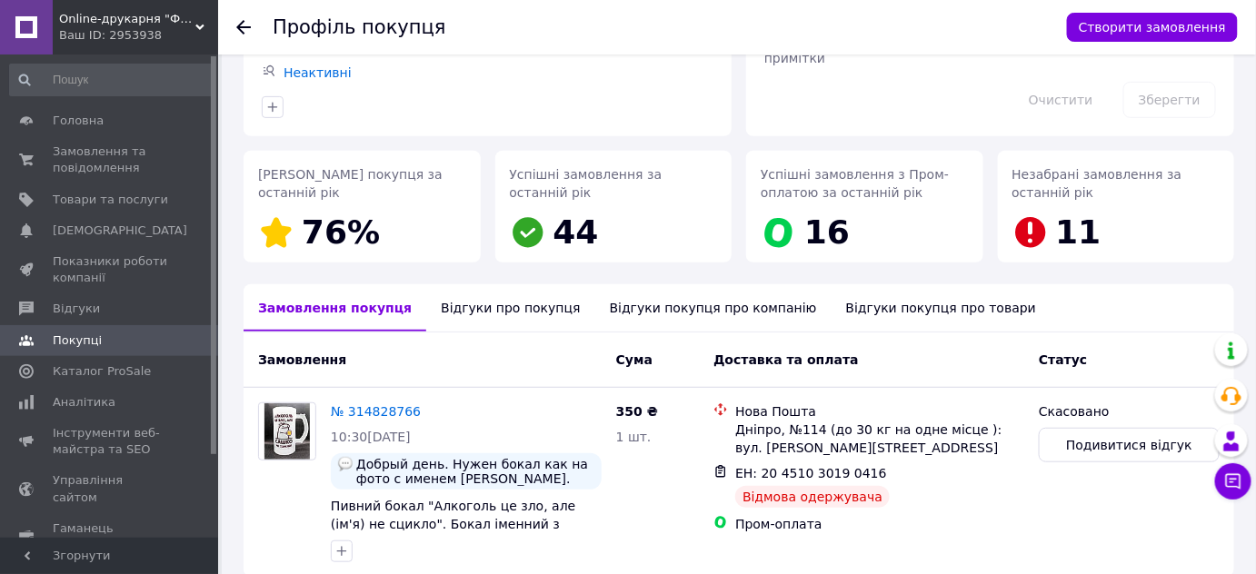
scroll to position [263, 0]
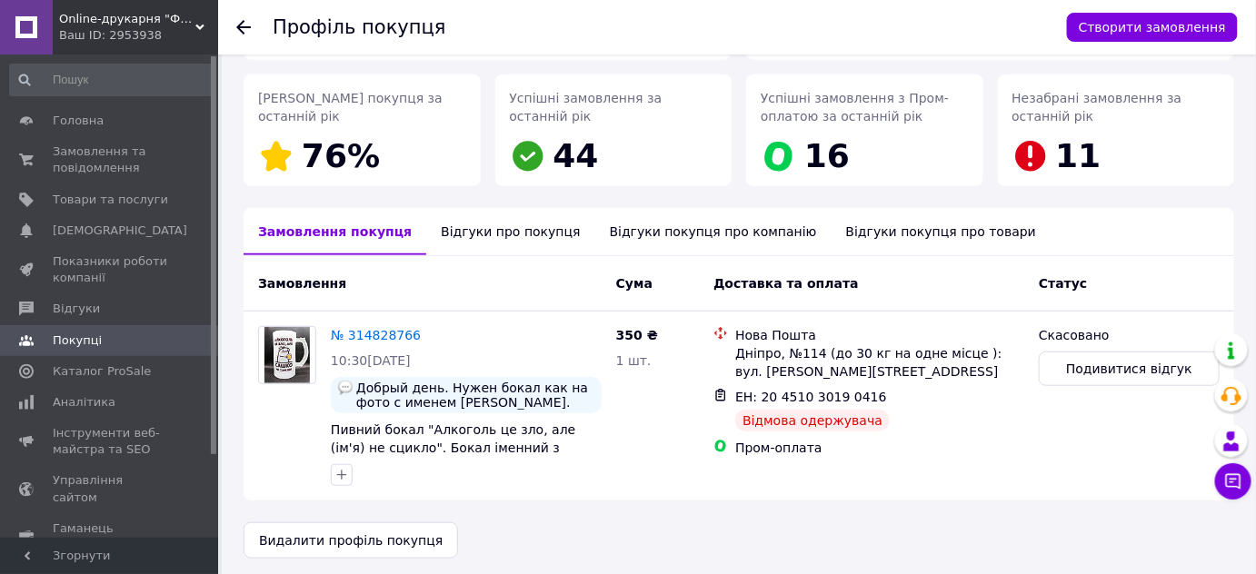
click at [460, 229] on div "Відгуки про покупця" at bounding box center [510, 231] width 168 height 47
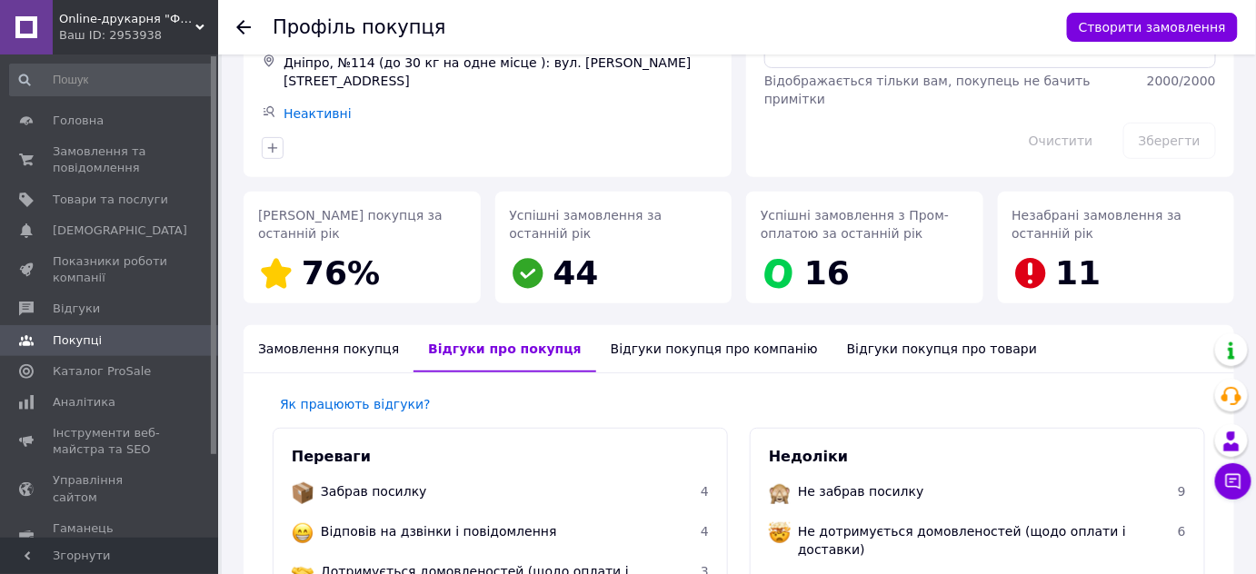
scroll to position [113, 0]
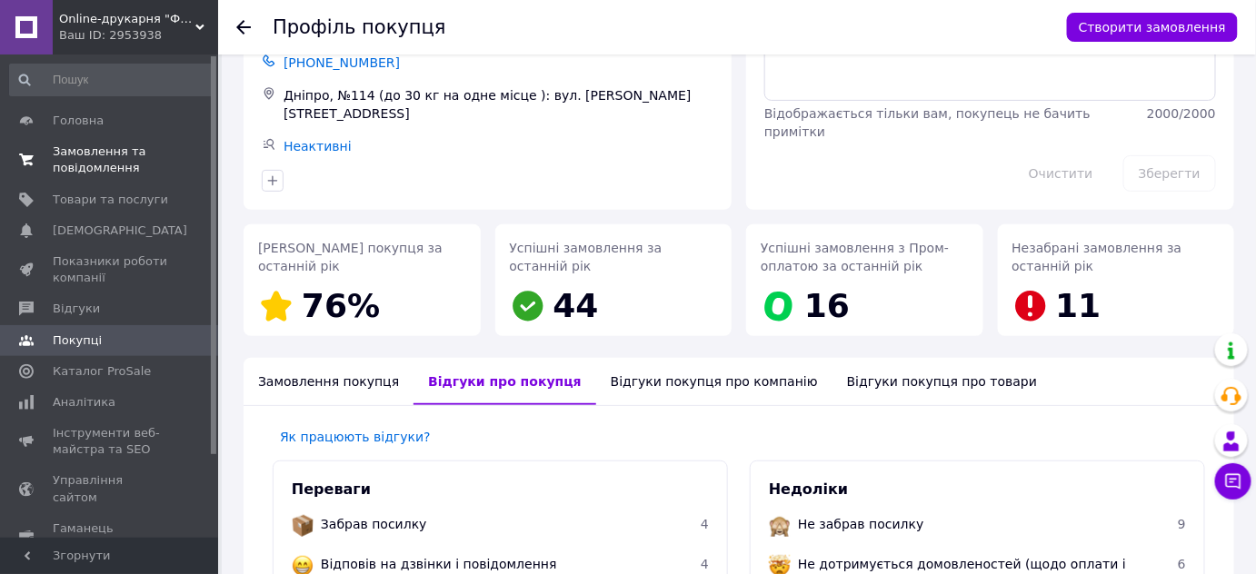
click at [100, 142] on link "Замовлення та повідомлення 0 0" at bounding box center [112, 159] width 224 height 47
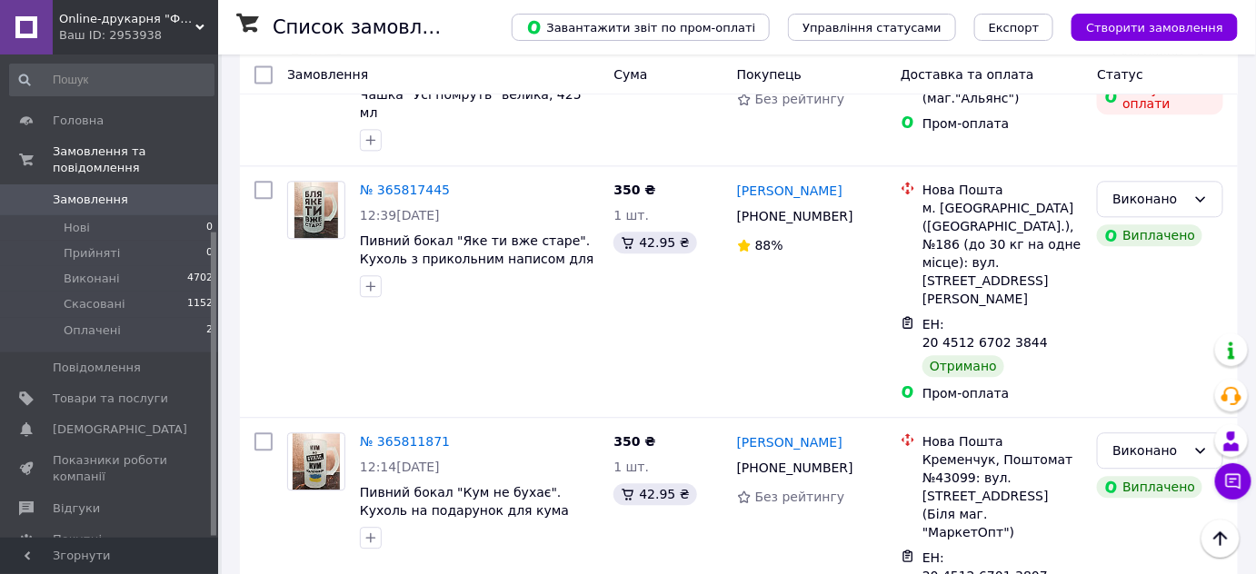
scroll to position [282, 0]
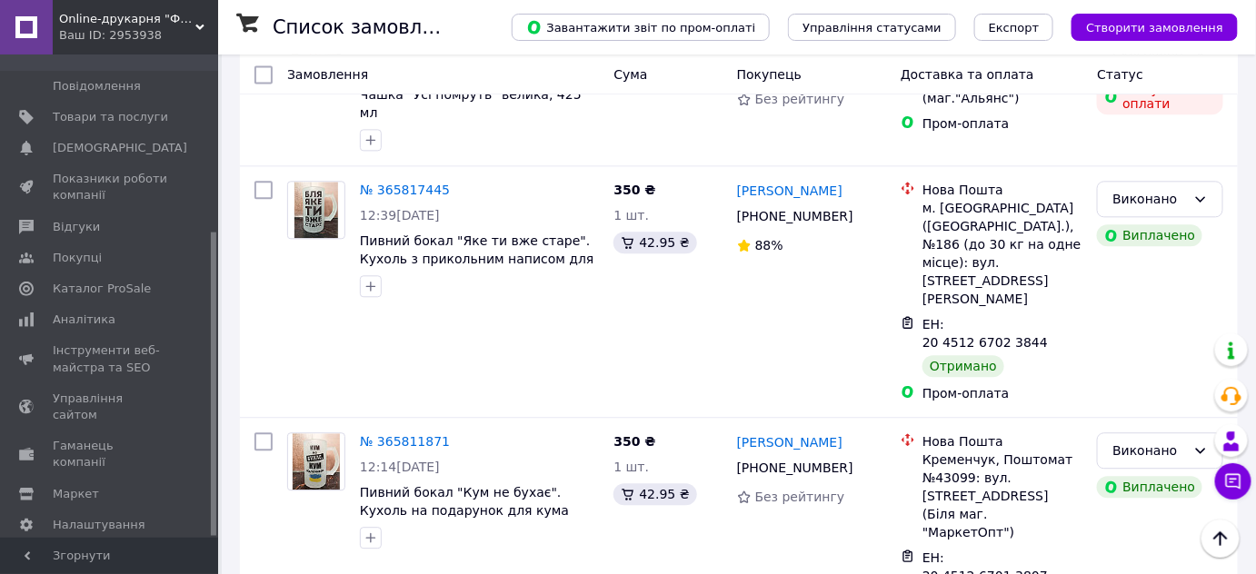
click at [212, 387] on div at bounding box center [213, 296] width 5 height 480
click at [65, 281] on span "Каталог ProSale" at bounding box center [102, 289] width 98 height 16
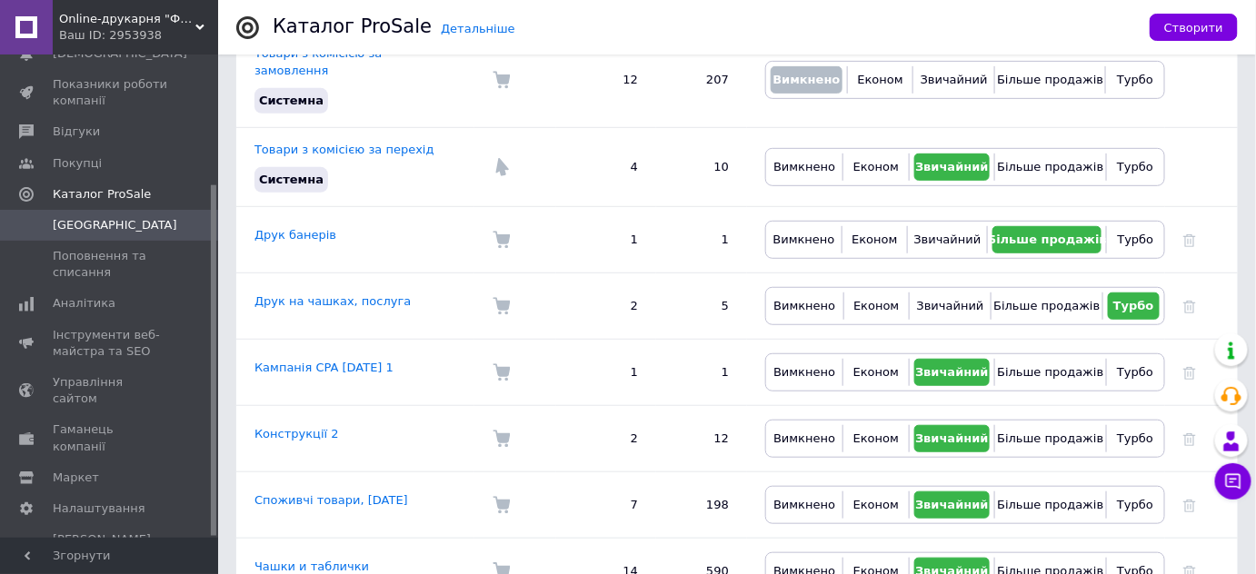
scroll to position [329, 0]
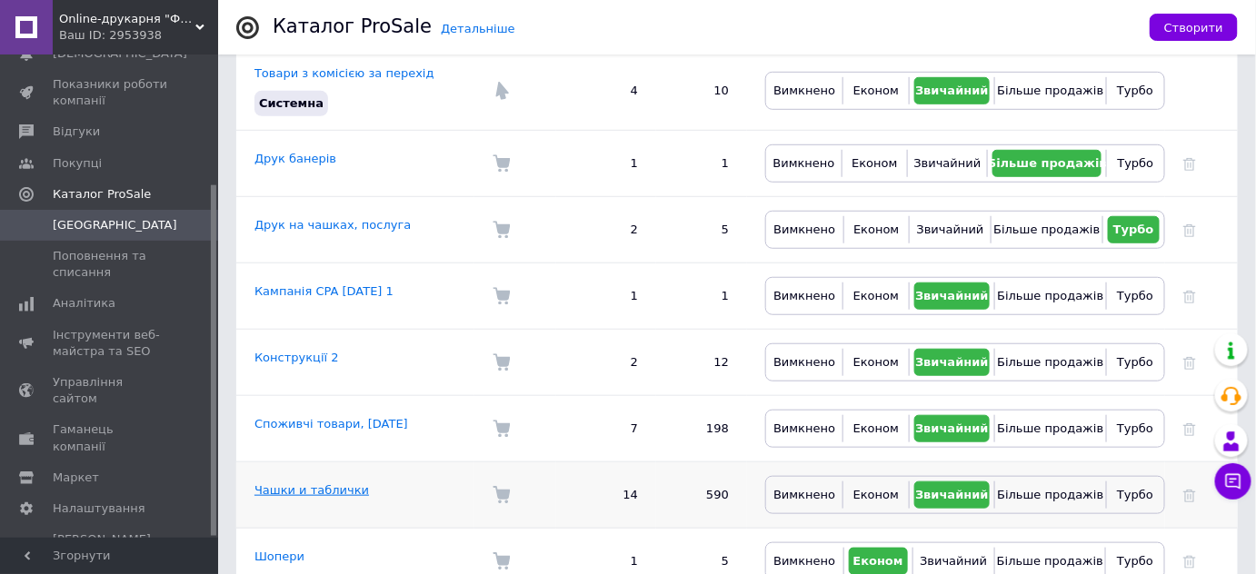
click at [314, 483] on link "Чашки и таблички" at bounding box center [311, 490] width 114 height 14
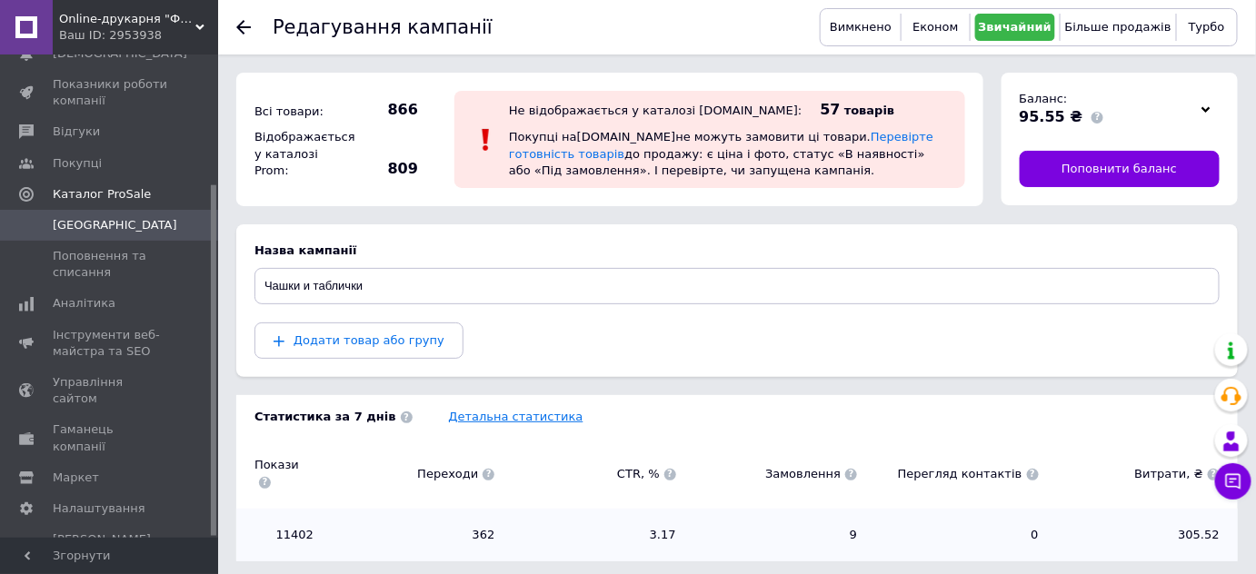
click at [465, 422] on link "Детальна статистика" at bounding box center [516, 417] width 134 height 14
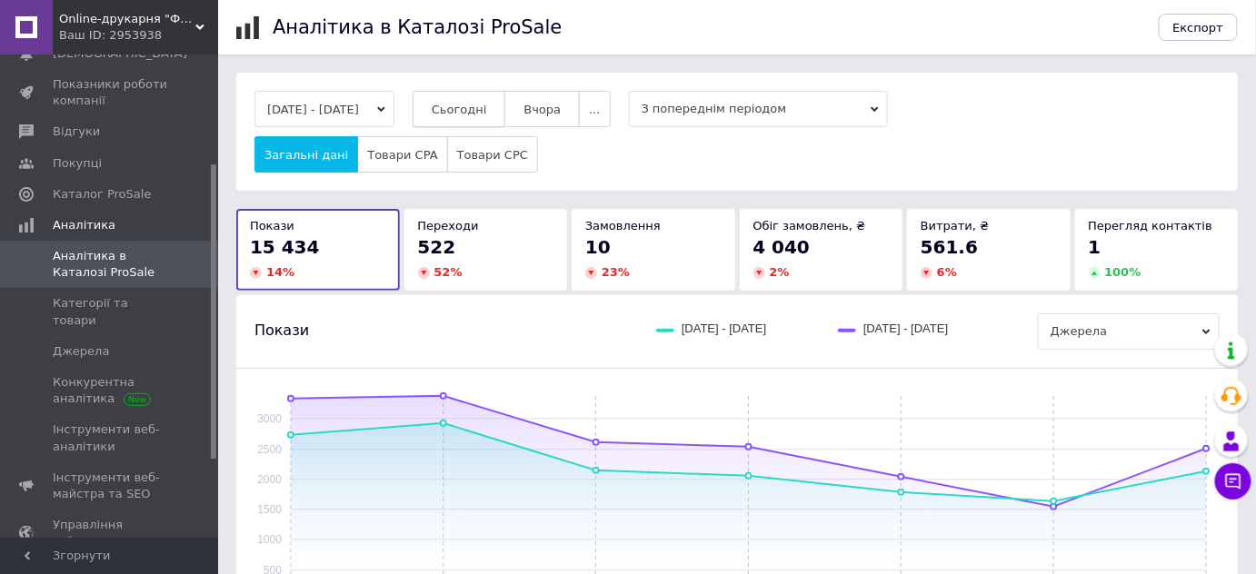
click at [467, 111] on span "Сьогодні" at bounding box center [459, 110] width 55 height 14
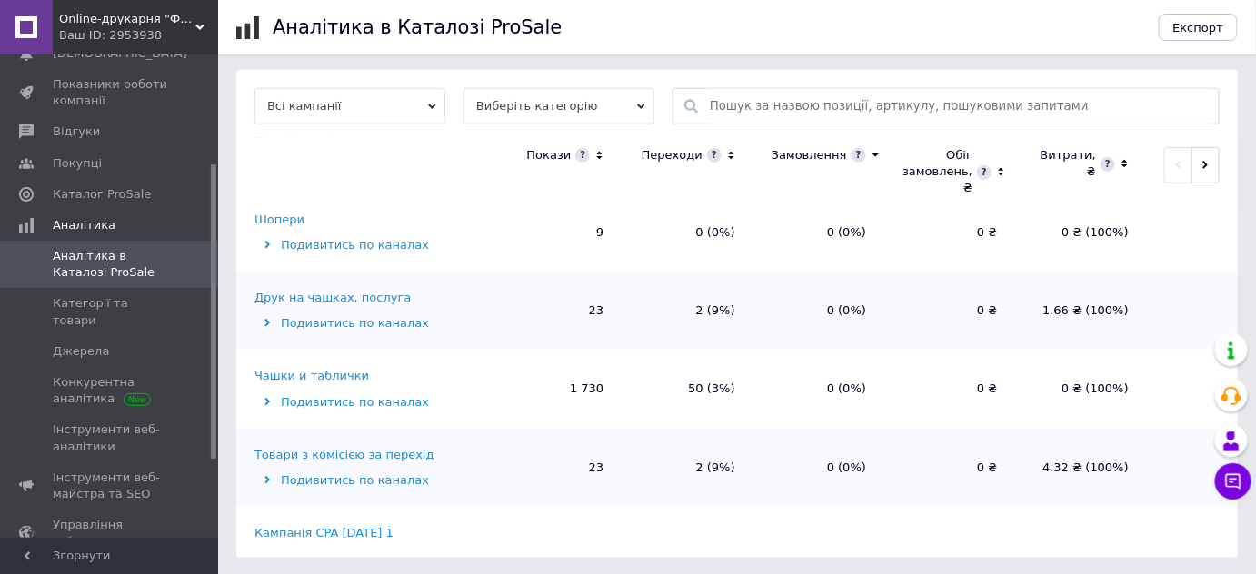
scroll to position [294, 0]
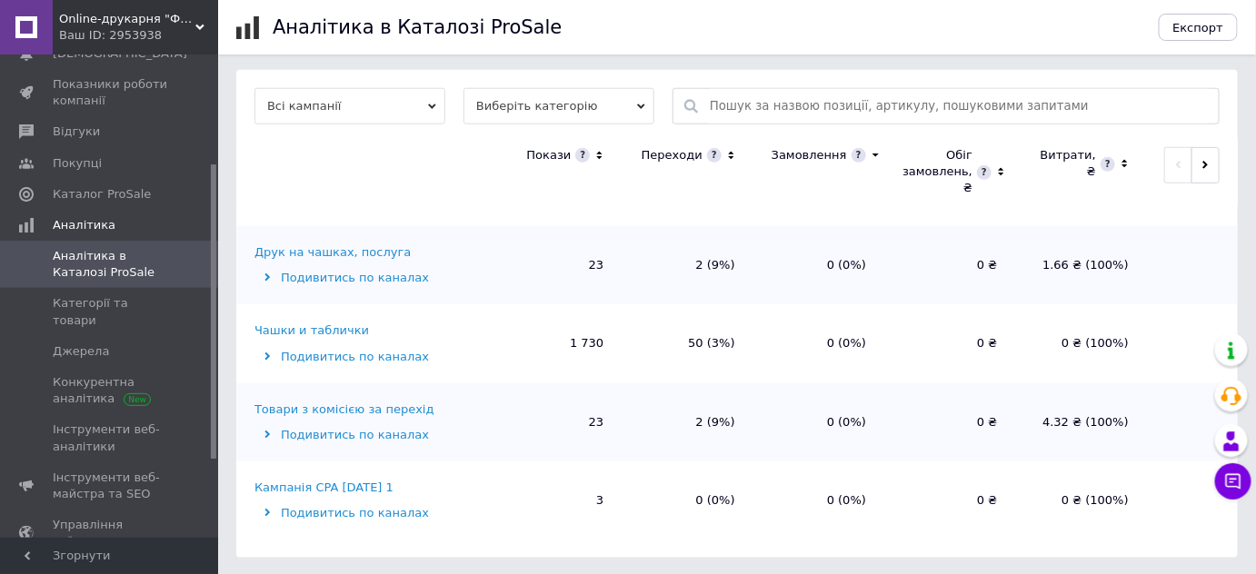
click at [271, 336] on div "Чашки и таблички" at bounding box center [311, 331] width 114 height 16
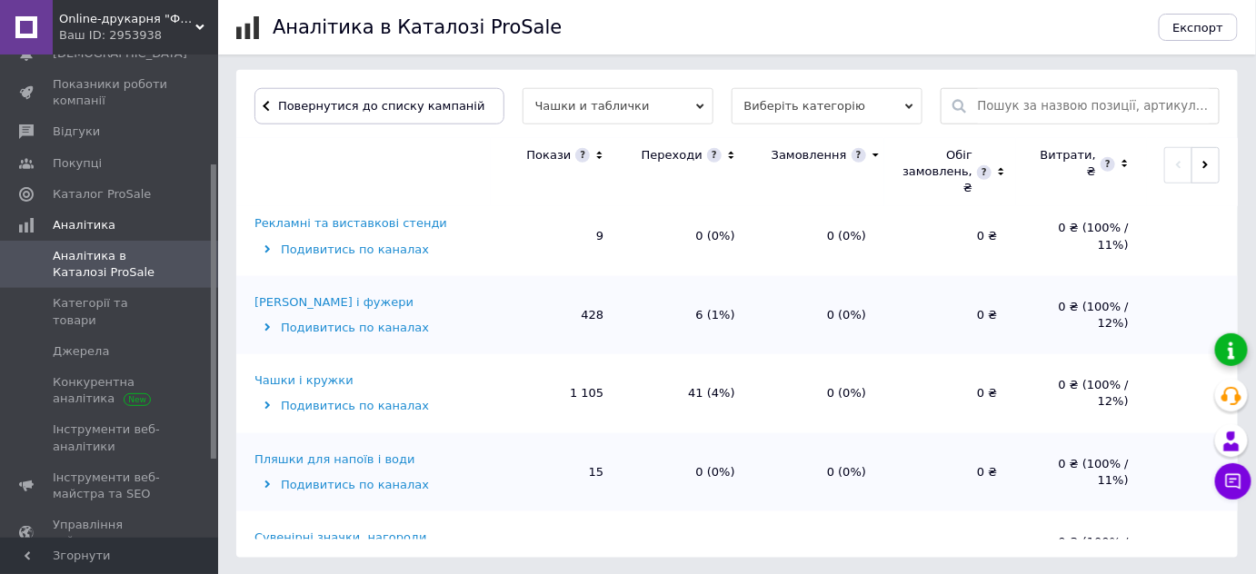
scroll to position [393, 0]
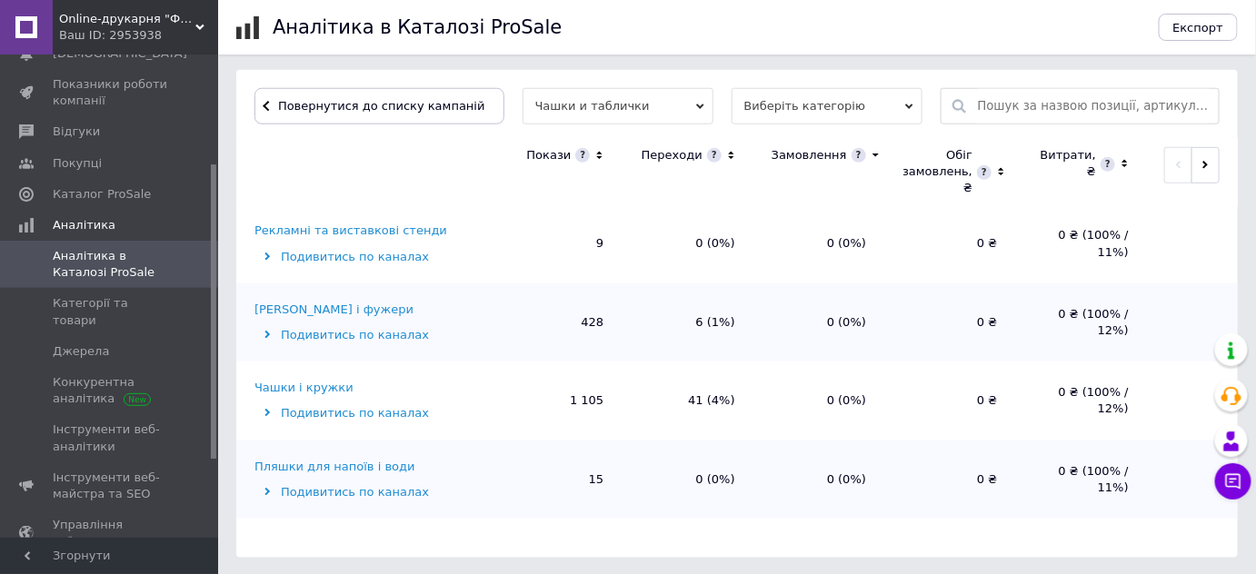
click at [324, 305] on div "Келихи і фужери" at bounding box center [333, 310] width 159 height 16
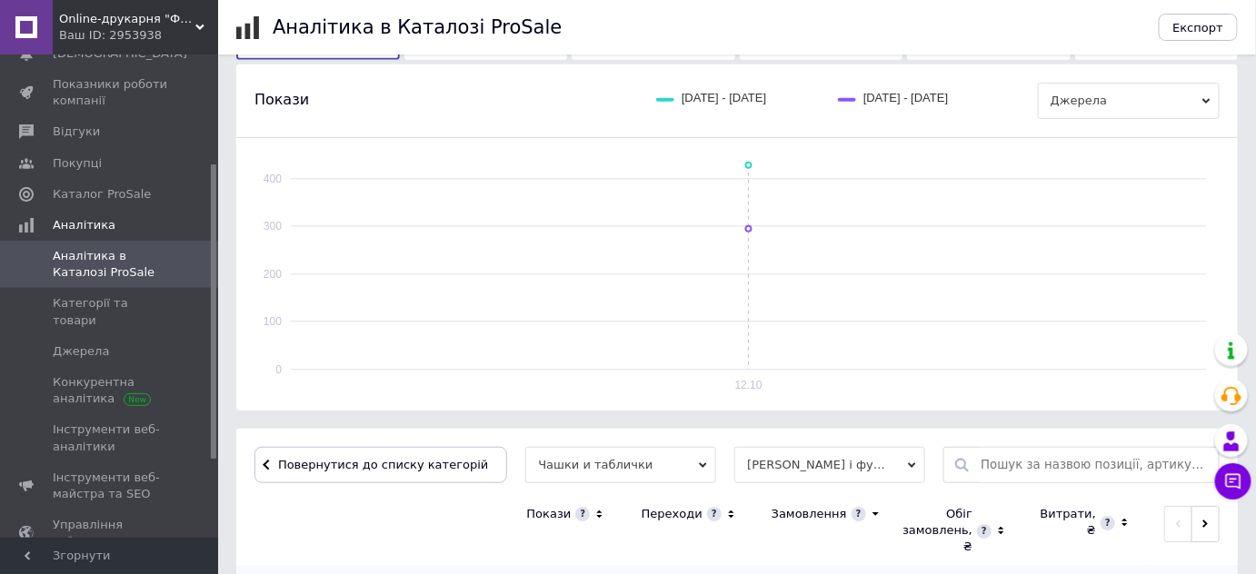
scroll to position [590, 0]
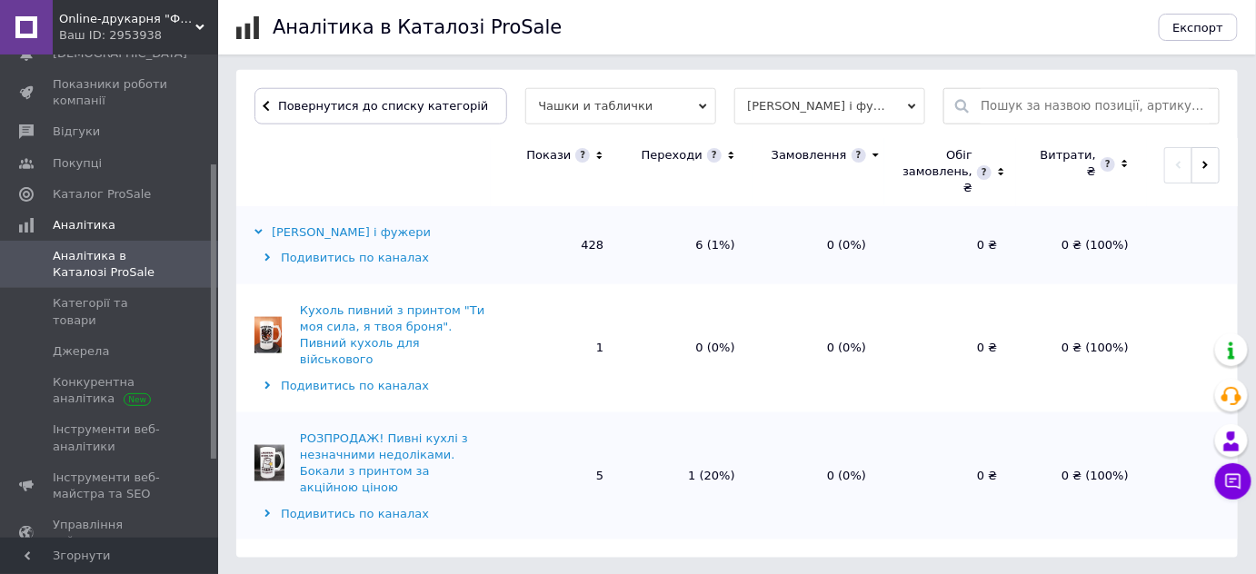
click at [380, 431] on div "РОЗПРОДАЖ! Пивні кухлі з незначними недоліками. Бокали з принтом за акційною ці…" at bounding box center [393, 464] width 186 height 66
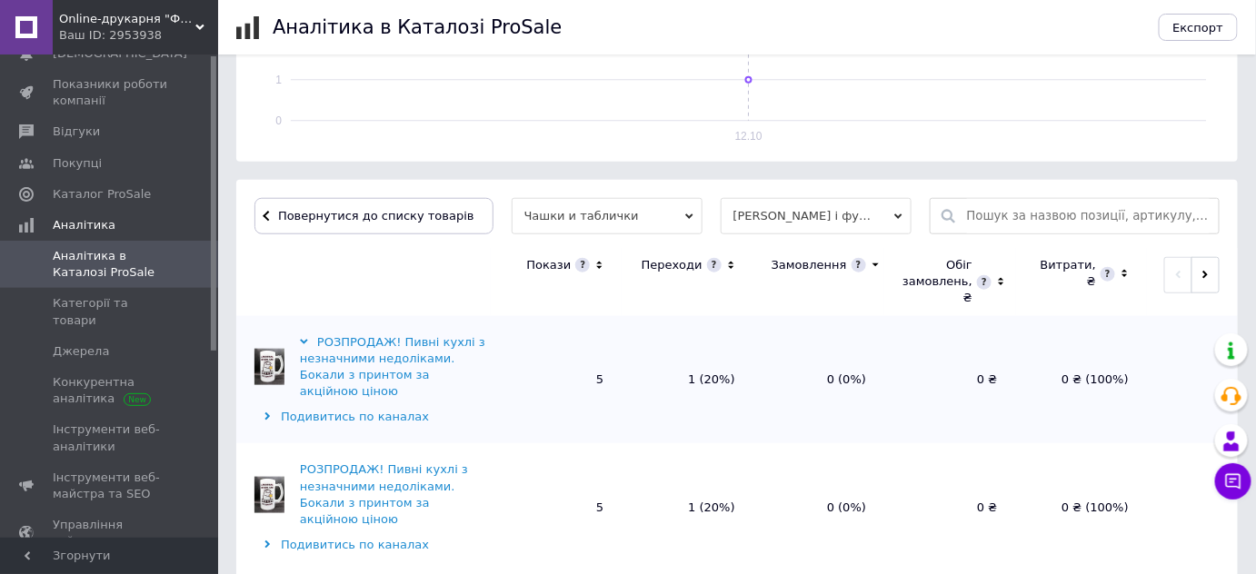
scroll to position [0, 0]
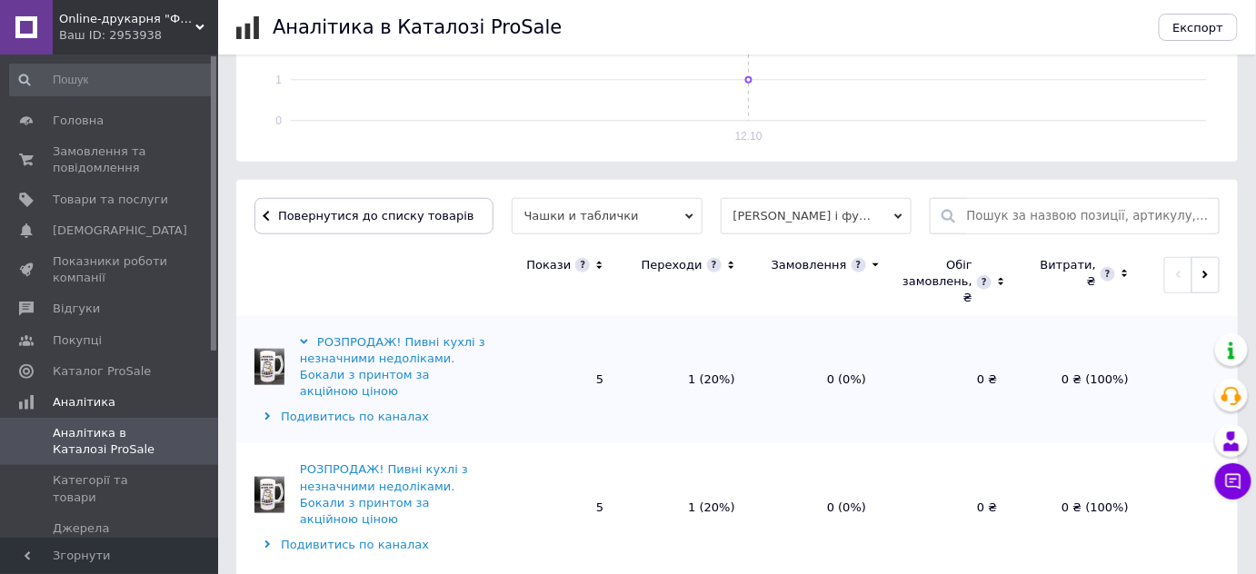
click at [211, 61] on div at bounding box center [213, 296] width 5 height 480
click at [85, 205] on span "Товари та послуги" at bounding box center [110, 200] width 115 height 16
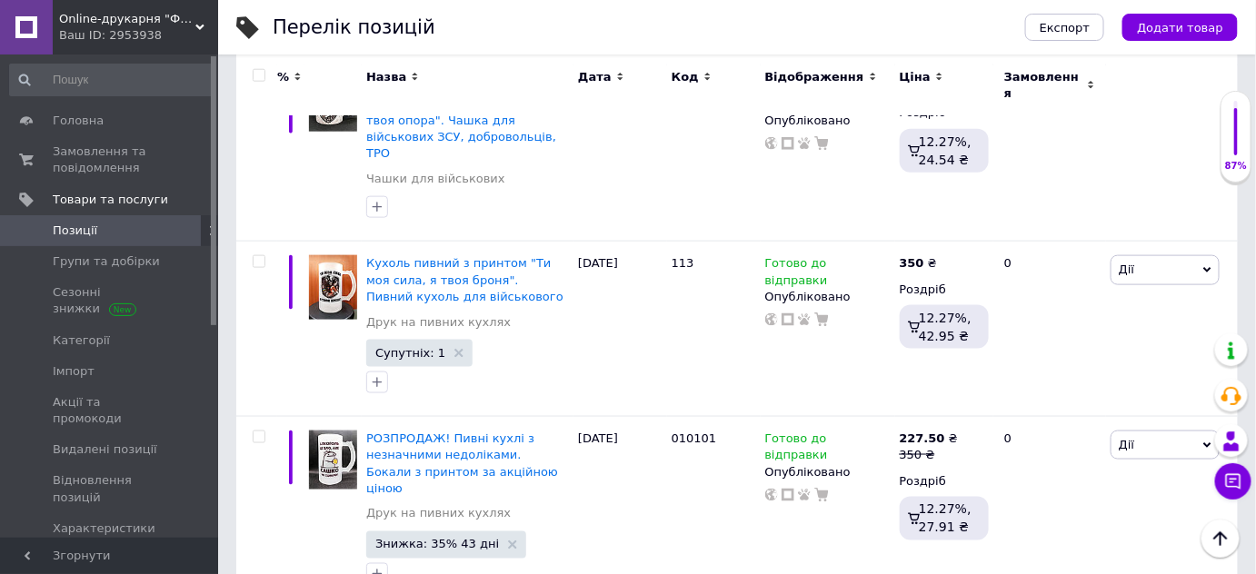
scroll to position [715, 0]
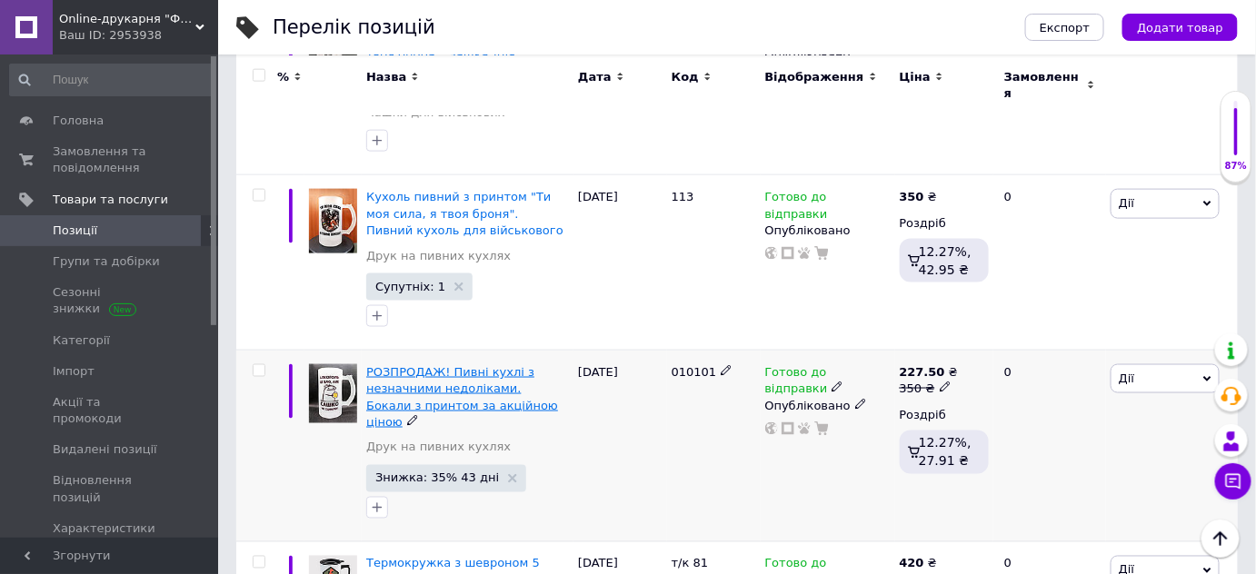
click at [474, 365] on span "РОЗПРОДАЖ! Пивні кухлі з незначними недоліками. Бокали з принтом за акційною ці…" at bounding box center [462, 397] width 192 height 64
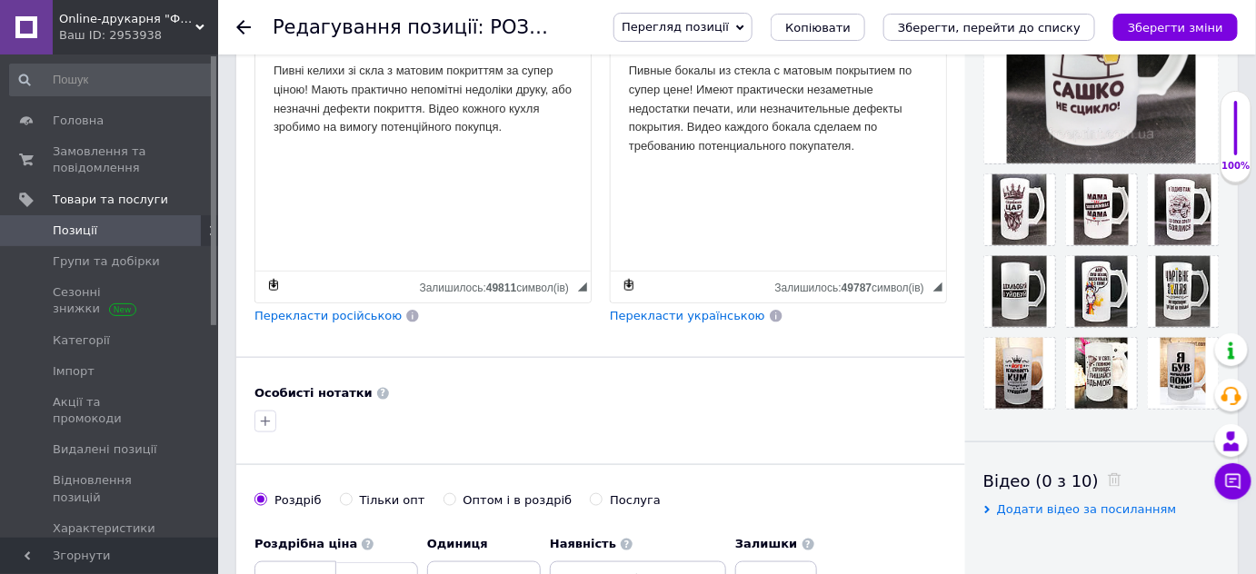
scroll to position [495, 0]
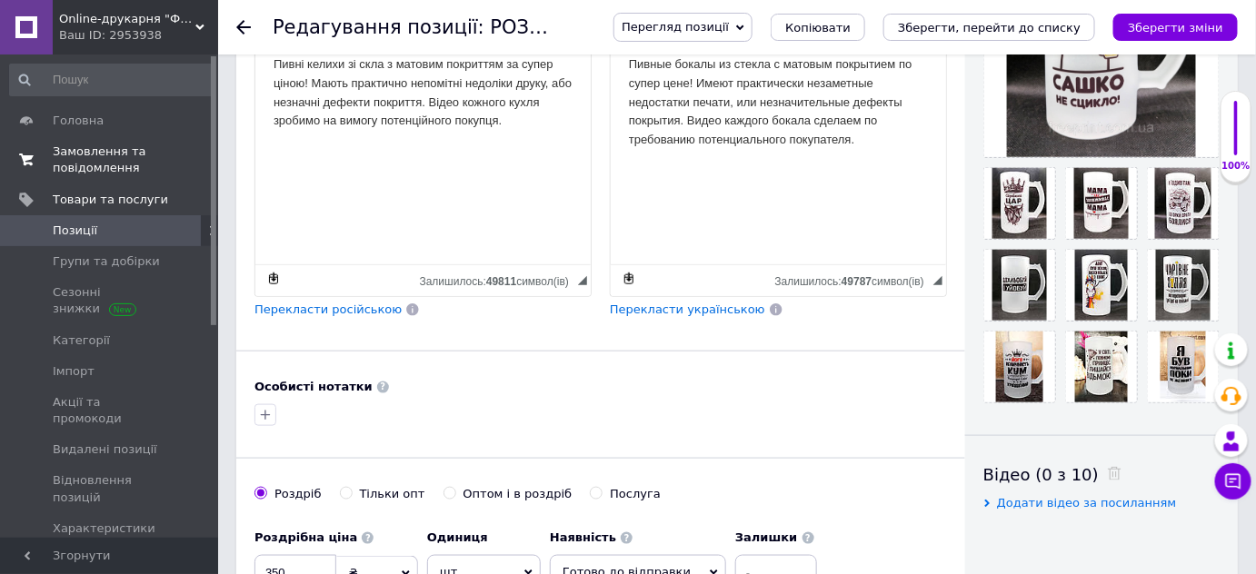
click at [106, 149] on span "Замовлення та повідомлення" at bounding box center [110, 160] width 115 height 33
